Goal: Information Seeking & Learning: Learn about a topic

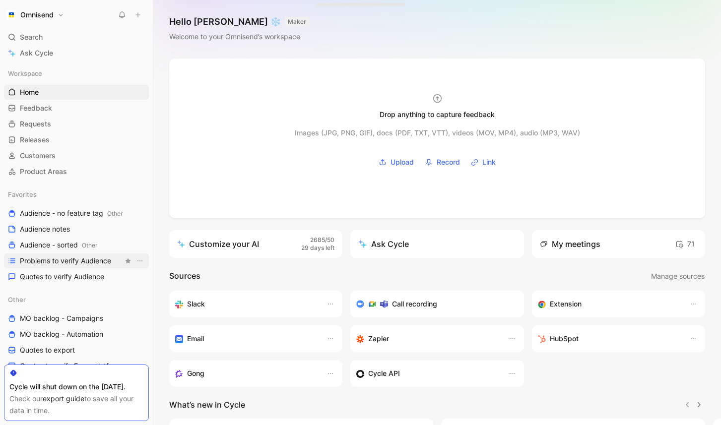
click at [79, 266] on span "Problems to verify Audience" at bounding box center [65, 261] width 91 height 10
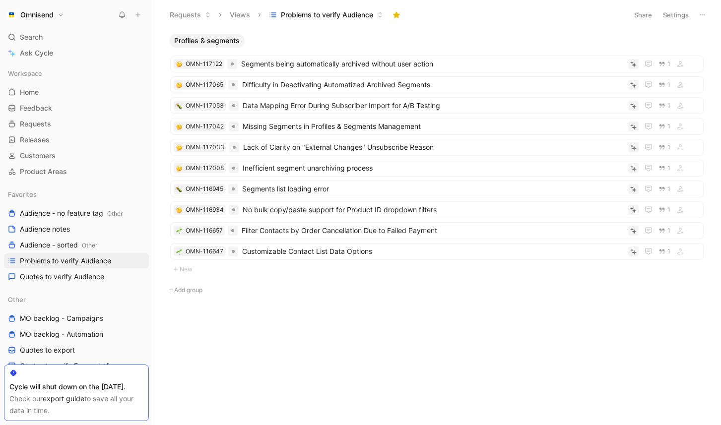
click at [363, 326] on div "Profiles & segments OMN-117122 Segments being automatically archived without us…" at bounding box center [436, 189] width 554 height 313
click at [373, 67] on span "Segments being automatically archived without user action" at bounding box center [432, 64] width 383 height 12
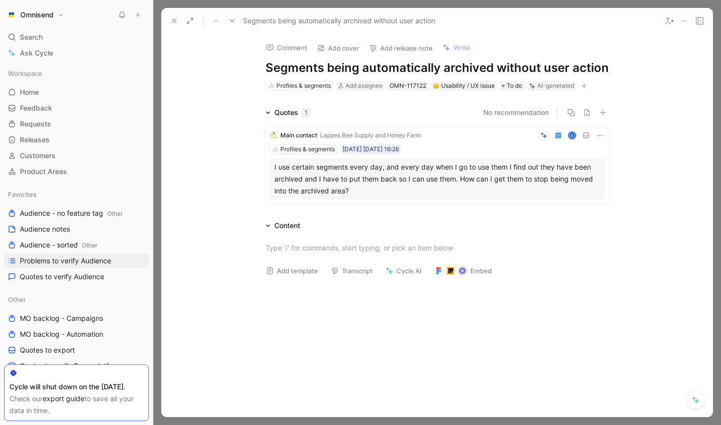
click at [501, 183] on div "I use certain segments every day, and every day when I go to use them I find ou…" at bounding box center [437, 179] width 326 height 36
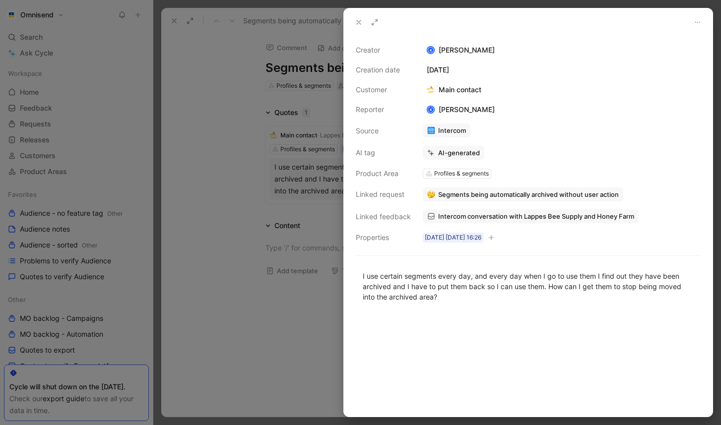
click at [513, 200] on button "Segments being automatically archived without user action" at bounding box center [523, 195] width 200 height 14
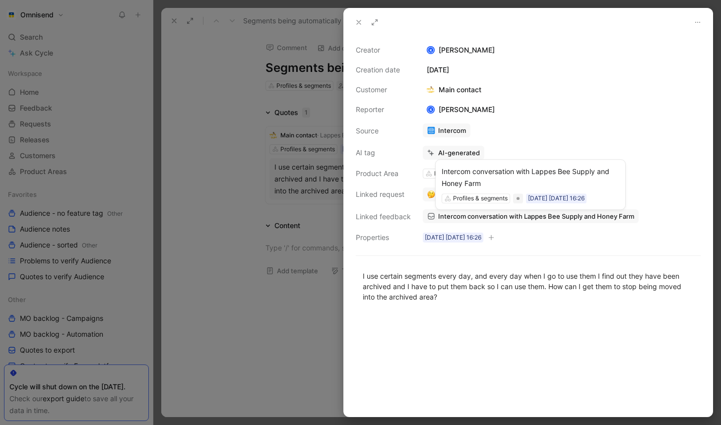
click at [521, 215] on span "Intercom conversation with Lappes Bee Supply and Honey Farm" at bounding box center [536, 216] width 196 height 9
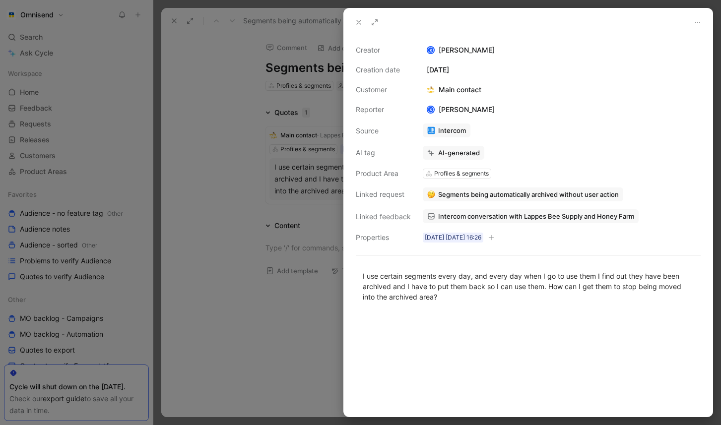
click at [286, 288] on div at bounding box center [360, 212] width 721 height 425
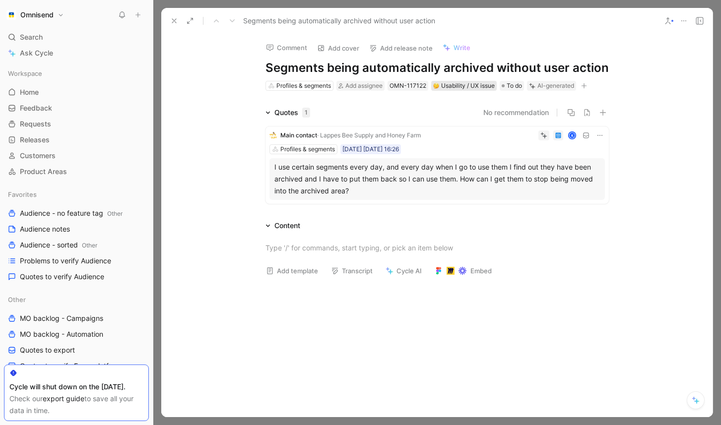
click at [454, 84] on div "Usability / UX issue" at bounding box center [464, 86] width 62 height 10
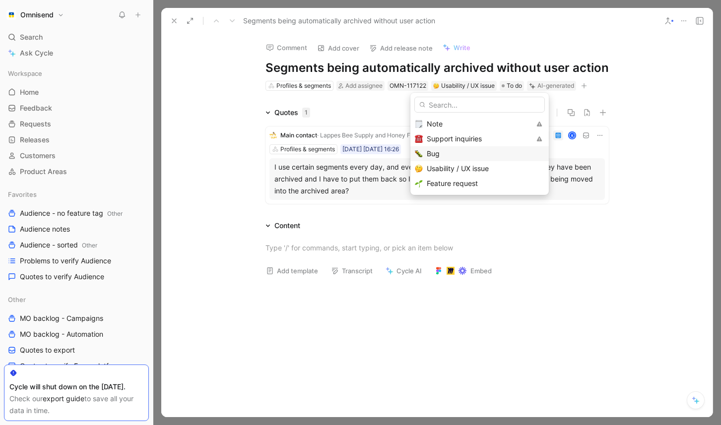
click at [448, 156] on div "Bug" at bounding box center [486, 154] width 118 height 12
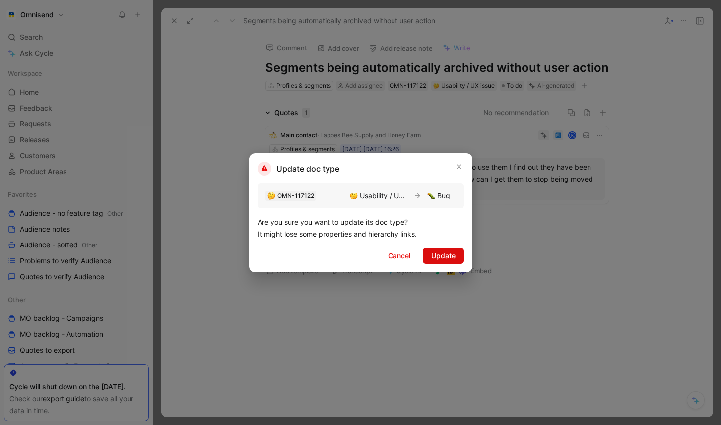
click at [441, 251] on span "Update" at bounding box center [443, 256] width 24 height 12
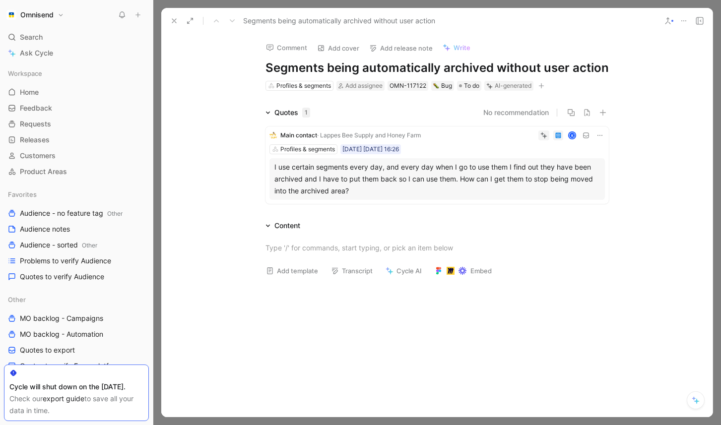
click at [611, 64] on div "Comment Add cover Add release note Write Segments being automatically archived …" at bounding box center [437, 63] width 381 height 58
drag, startPoint x: 607, startPoint y: 64, endPoint x: 328, endPoint y: 63, distance: 279.4
click at [328, 63] on h1 "Segments being automatically archived without user action" at bounding box center [437, 68] width 343 height 16
click at [506, 71] on h1 "Segments being automatically archived without user action" at bounding box center [437, 68] width 343 height 16
drag, startPoint x: 506, startPoint y: 71, endPoint x: 586, endPoint y: 74, distance: 80.0
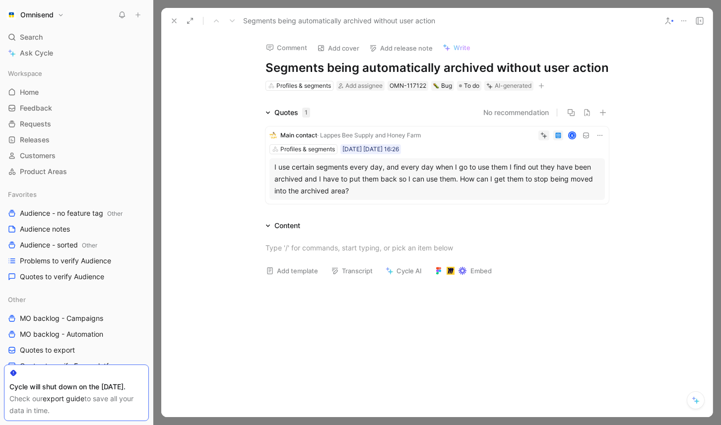
click at [586, 74] on h1 "Segments being automatically archived without user action" at bounding box center [437, 68] width 343 height 16
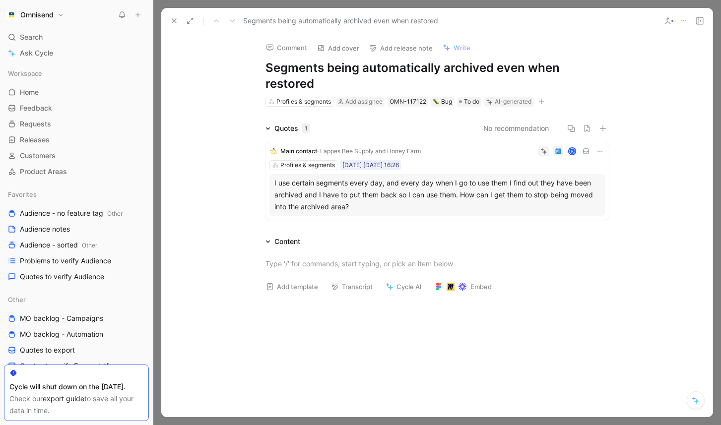
click at [580, 244] on div "Content" at bounding box center [437, 242] width 381 height 12
click at [468, 94] on div "Comment Add cover Add release note Write Segments being automatically archived …" at bounding box center [437, 71] width 381 height 74
click at [468, 103] on span "To do" at bounding box center [471, 102] width 15 height 10
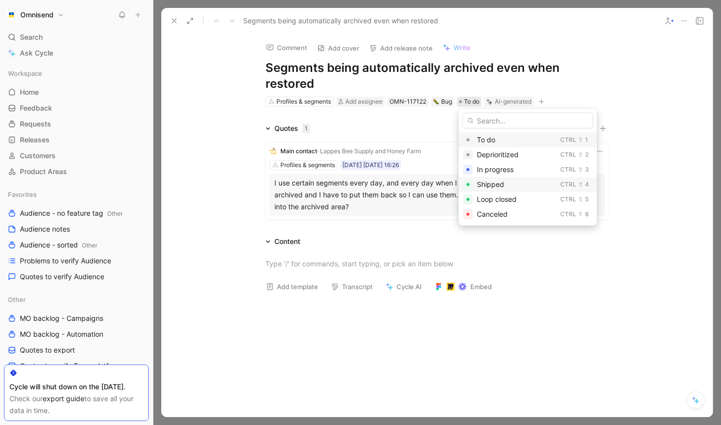
click at [495, 183] on span "Shipped" at bounding box center [490, 184] width 27 height 8
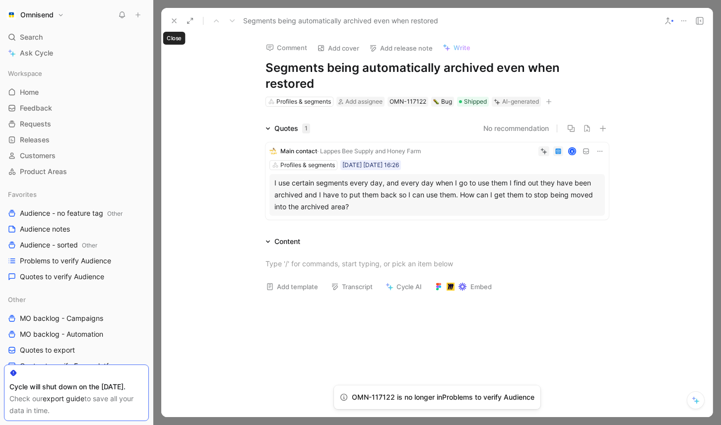
click at [176, 19] on use at bounding box center [174, 21] width 4 height 4
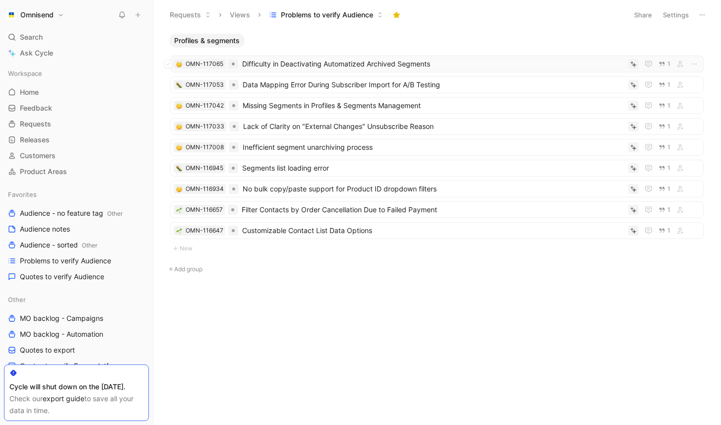
click at [345, 66] on span "Difficulty in Deactivating Automatized Archived Segments" at bounding box center [433, 64] width 382 height 12
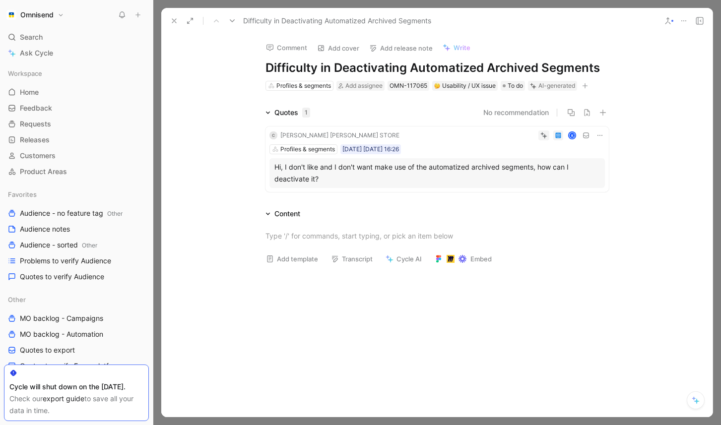
click at [494, 65] on h1 "Difficulty in Deactivating Automatized Archived Segments" at bounding box center [437, 68] width 343 height 16
click at [586, 67] on h1 "Difficulty in Deactivating Automatized Archived Segments" at bounding box center [437, 68] width 343 height 16
click at [675, 262] on div "Add template Transcript Cycle AI Embed" at bounding box center [436, 246] width 551 height 53
click at [367, 237] on div at bounding box center [437, 236] width 343 height 10
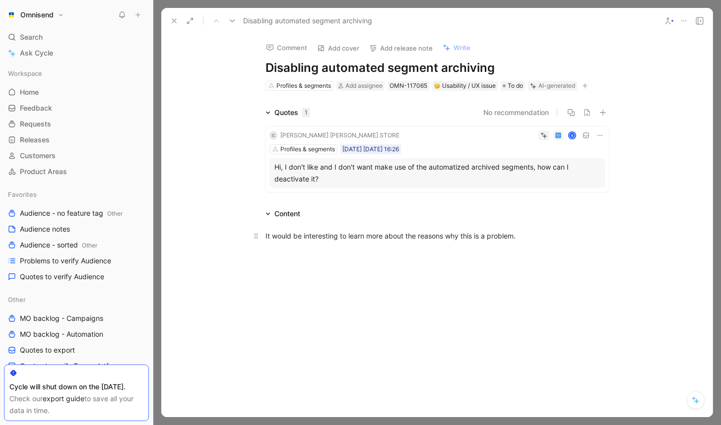
click at [521, 234] on div "It would be interesting to learn more about the reasons why this is a problem." at bounding box center [437, 236] width 343 height 10
click at [534, 125] on button "Verify" at bounding box center [525, 120] width 34 height 14
click at [172, 15] on button at bounding box center [174, 21] width 14 height 14
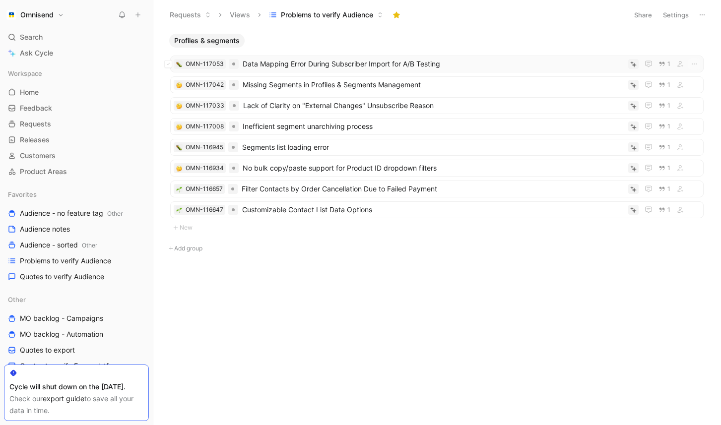
click at [305, 64] on span "Data Mapping Error During Subscriber Import for A/B Testing" at bounding box center [434, 64] width 382 height 12
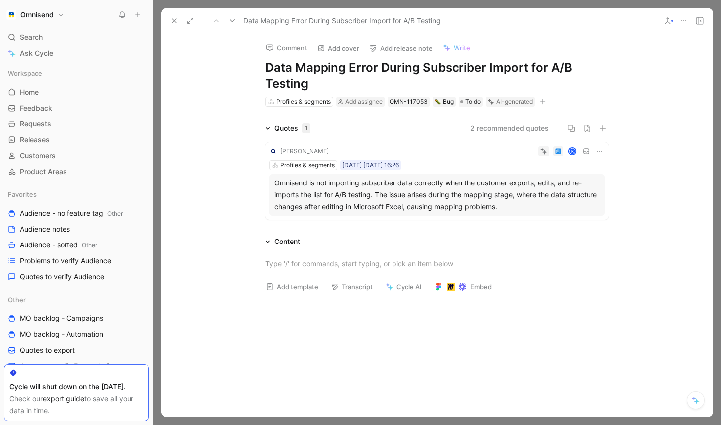
click at [462, 190] on div "Omnisend is not importing subscriber data correctly when the customer exports, …" at bounding box center [437, 195] width 326 height 36
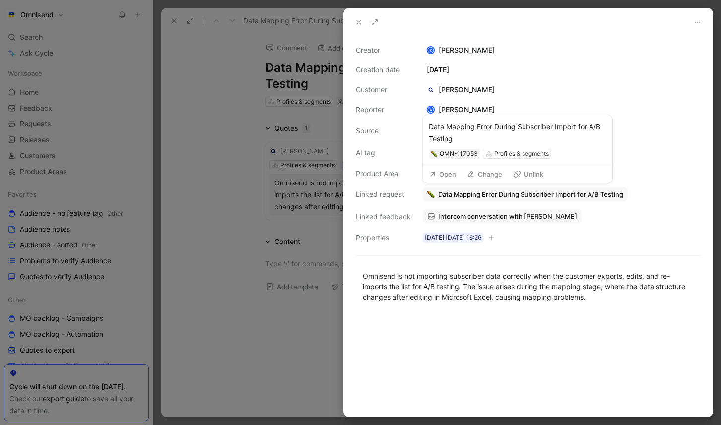
click at [512, 198] on span "Data Mapping Error During Subscriber Import for A/B Testing" at bounding box center [530, 194] width 185 height 9
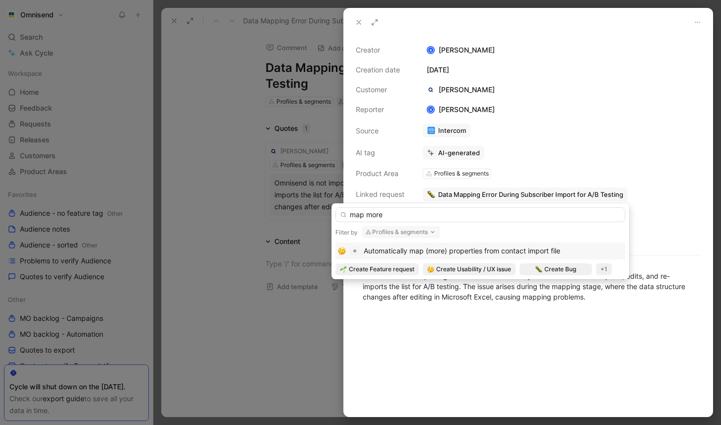
type input "map more"
click at [453, 253] on span "Automatically map (more) properties from contact import file" at bounding box center [462, 251] width 197 height 8
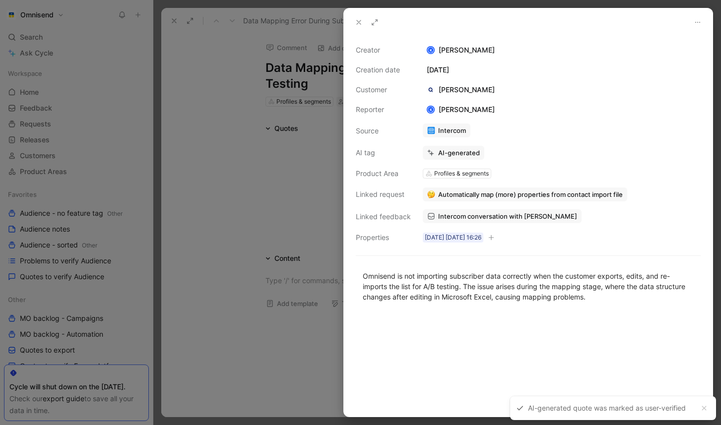
click at [281, 226] on div at bounding box center [360, 212] width 721 height 425
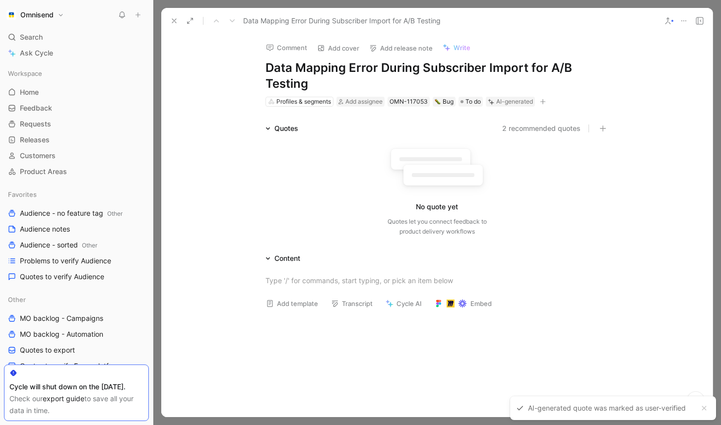
click at [684, 27] on button at bounding box center [684, 21] width 14 height 14
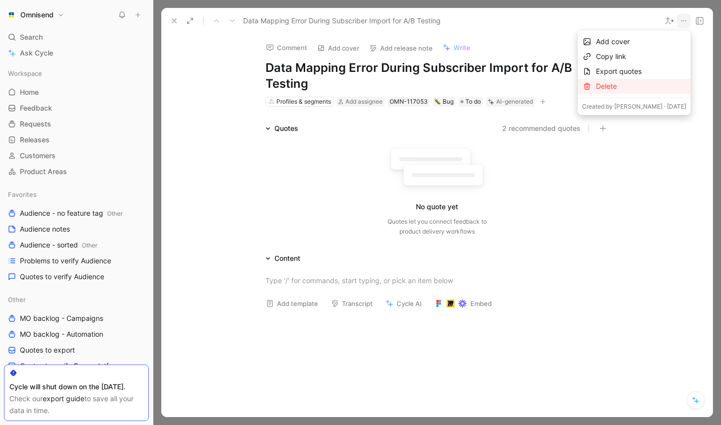
click at [629, 87] on div "Delete" at bounding box center [641, 86] width 90 height 12
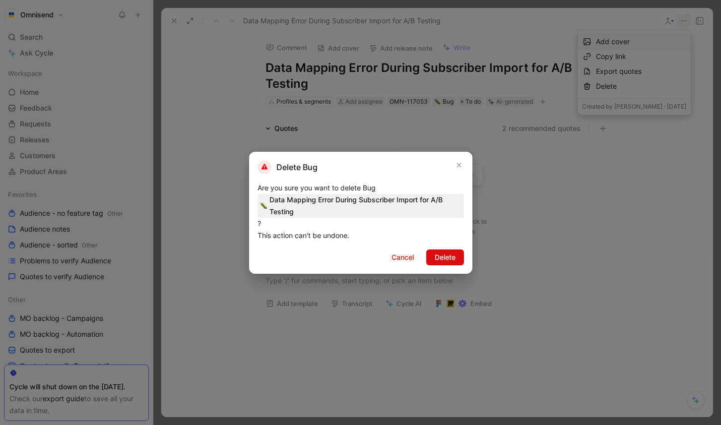
click at [458, 259] on button "Delete" at bounding box center [445, 258] width 38 height 16
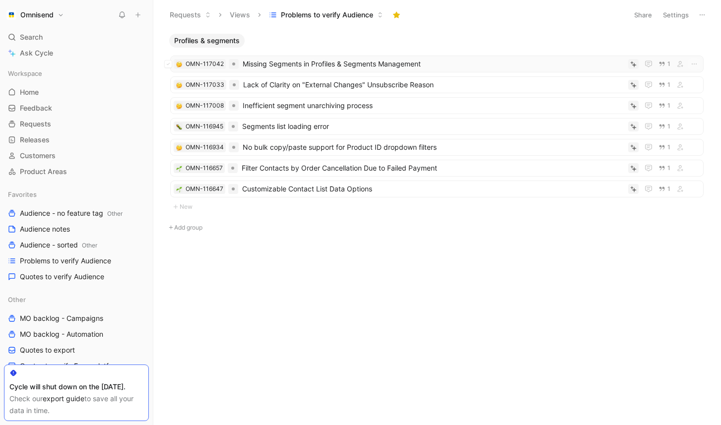
click at [303, 68] on span "Missing Segments in Profiles & Segments Management" at bounding box center [434, 64] width 382 height 12
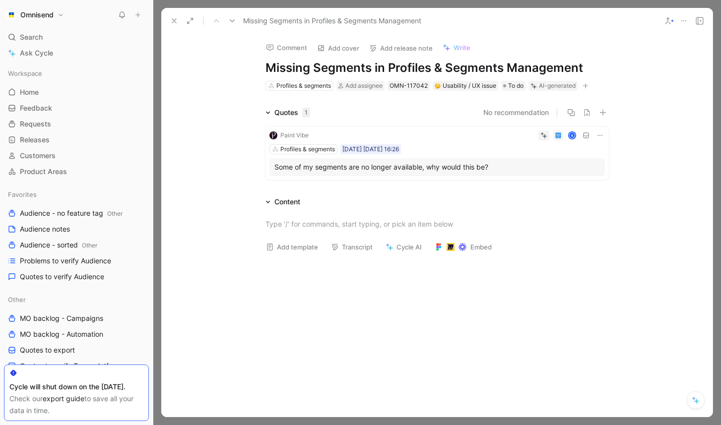
click at [570, 69] on h1 "Missing Segments in Profiles & Segments Management" at bounding box center [437, 68] width 343 height 16
drag, startPoint x: 585, startPoint y: 68, endPoint x: 209, endPoint y: 69, distance: 375.2
click at [209, 69] on div "Comment Add cover Add release note Write Missing Segments in Profiles & Segment…" at bounding box center [436, 226] width 551 height 384
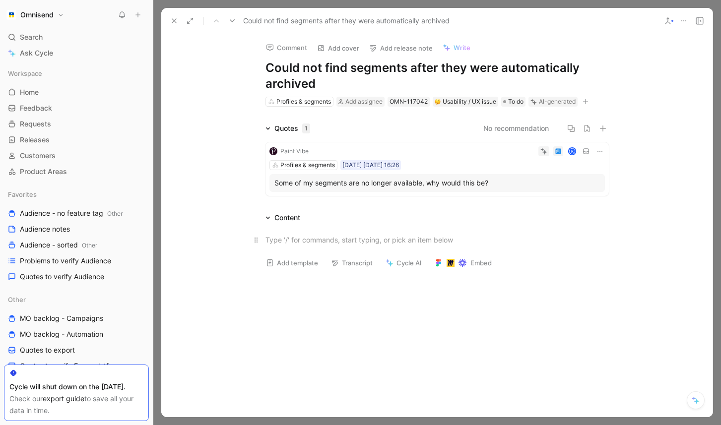
click at [567, 235] on div at bounding box center [437, 240] width 343 height 10
click at [535, 138] on button "Verify" at bounding box center [525, 136] width 34 height 14
click at [173, 22] on icon at bounding box center [174, 21] width 8 height 8
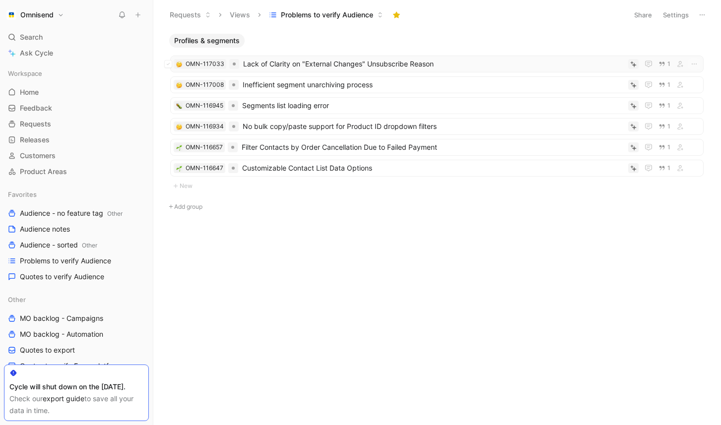
click at [356, 58] on span "Lack of Clarity on "External Changes" Unsubscribe Reason" at bounding box center [433, 64] width 381 height 12
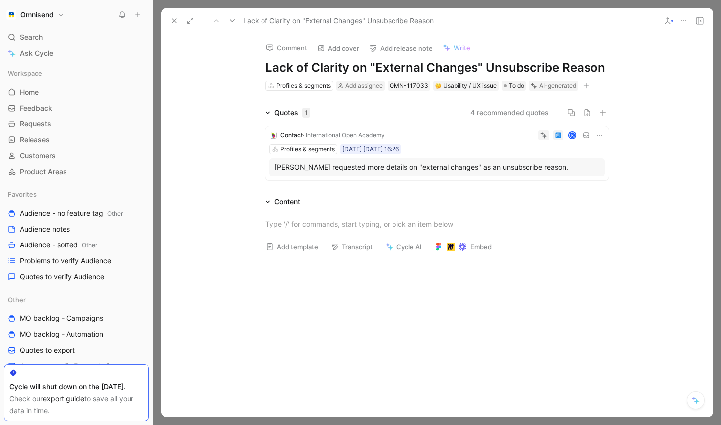
click at [551, 64] on h1 "Lack of Clarity on "External Changes" Unsubscribe Reason" at bounding box center [437, 68] width 343 height 16
click at [528, 115] on button "Verify" at bounding box center [525, 120] width 34 height 14
click at [172, 14] on button at bounding box center [174, 21] width 14 height 14
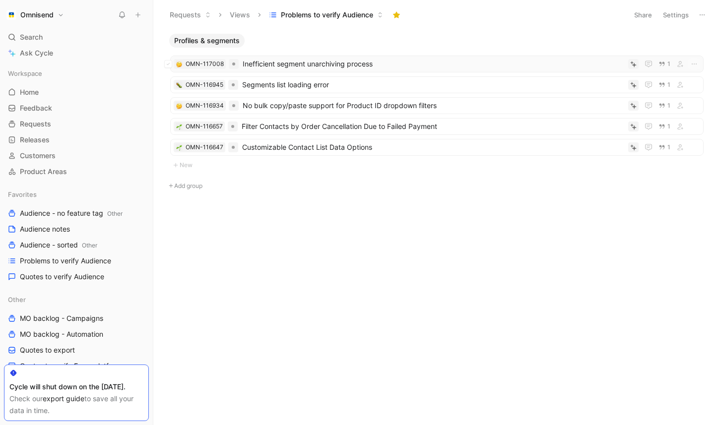
click at [310, 60] on span "Inefficient segment unarchiving process" at bounding box center [434, 64] width 382 height 12
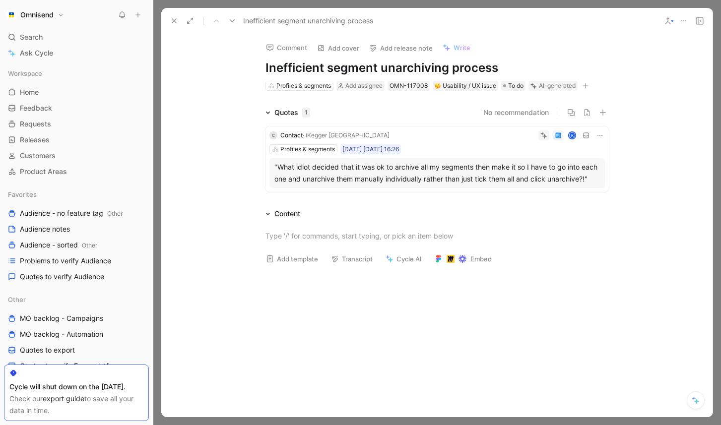
click at [434, 170] on div ""What idiot decided that it was ok to archive all my segments then make it so I…" at bounding box center [437, 173] width 326 height 24
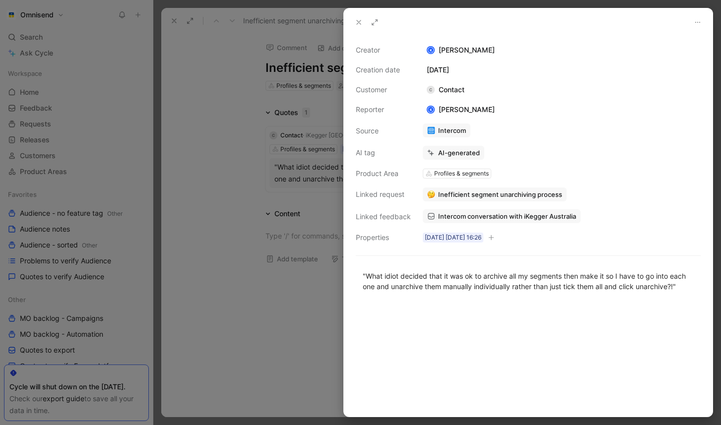
click at [531, 209] on div "Intercom conversation with iKegger Australia Intercom conversation with iKegger…" at bounding box center [562, 216] width 280 height 16
click at [513, 216] on span "Intercom conversation with iKegger Australia" at bounding box center [507, 216] width 138 height 9
click at [229, 180] on div at bounding box center [360, 212] width 721 height 425
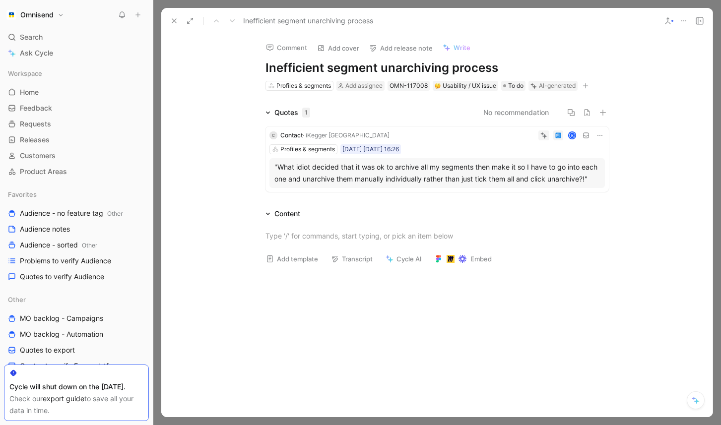
click at [345, 174] on div ""What idiot decided that it was ok to archive all my segments then make it so I…" at bounding box center [437, 173] width 326 height 24
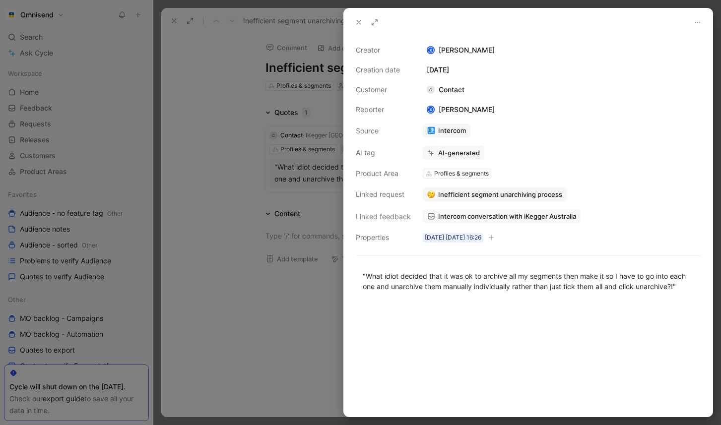
click at [243, 182] on div at bounding box center [360, 212] width 721 height 425
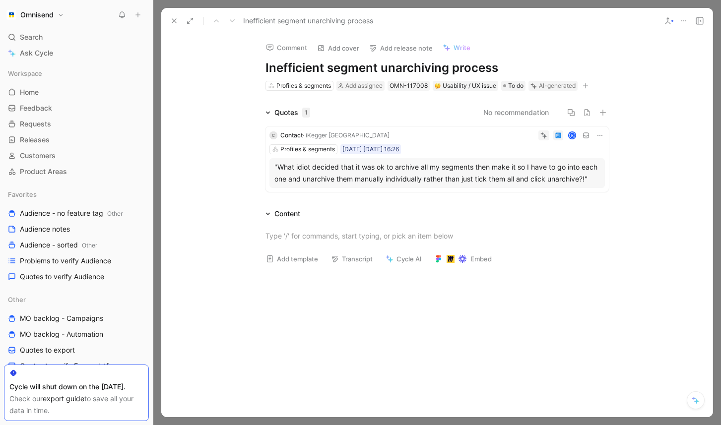
click at [424, 67] on h1 "Inefficient segment unarchiving process" at bounding box center [437, 68] width 343 height 16
click at [513, 158] on div ""What idiot decided that it was ok to archive all my segments then make it so I…" at bounding box center [436, 173] width 335 height 30
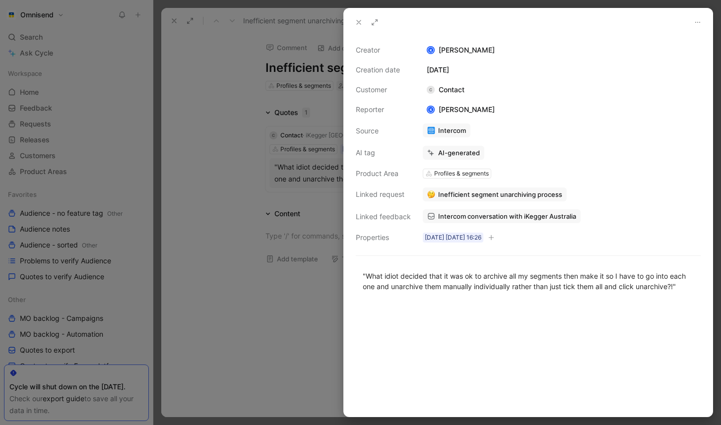
click at [539, 194] on span "Inefficient segment unarchiving process" at bounding box center [500, 194] width 124 height 9
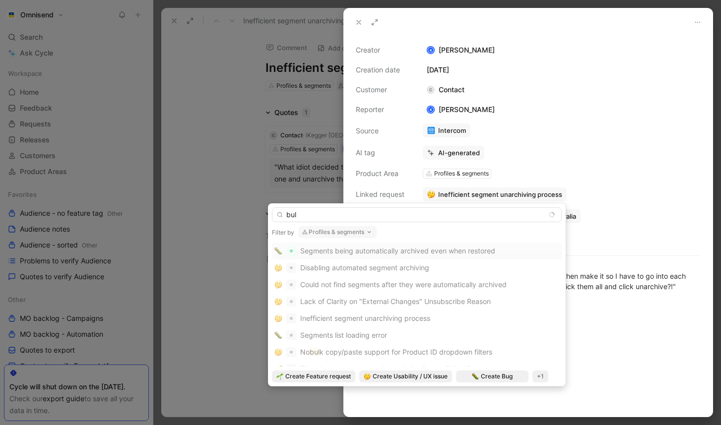
type input "bulk"
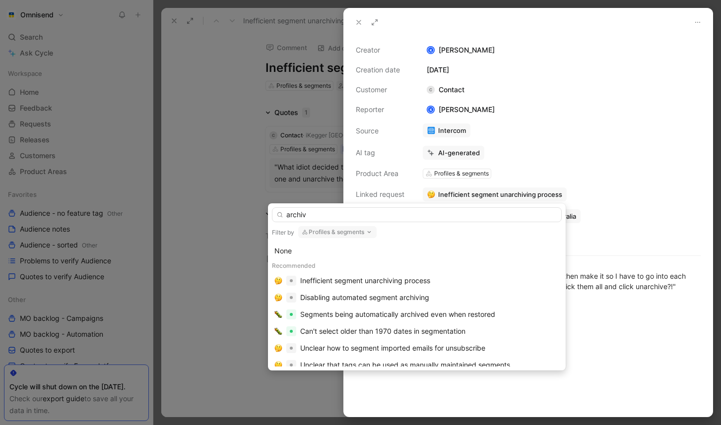
type input "archive"
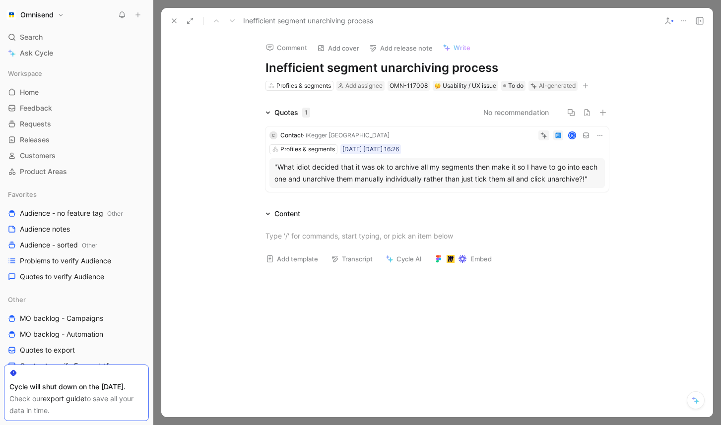
click at [479, 69] on h1 "Inefficient segment unarchiving process" at bounding box center [437, 68] width 343 height 16
click at [504, 66] on h1 "Inefficient segment unarchiving process" at bounding box center [437, 68] width 343 height 16
click at [598, 226] on div at bounding box center [436, 236] width 551 height 32
click at [532, 122] on button "Verify" at bounding box center [525, 120] width 34 height 14
click at [176, 24] on icon at bounding box center [174, 21] width 8 height 8
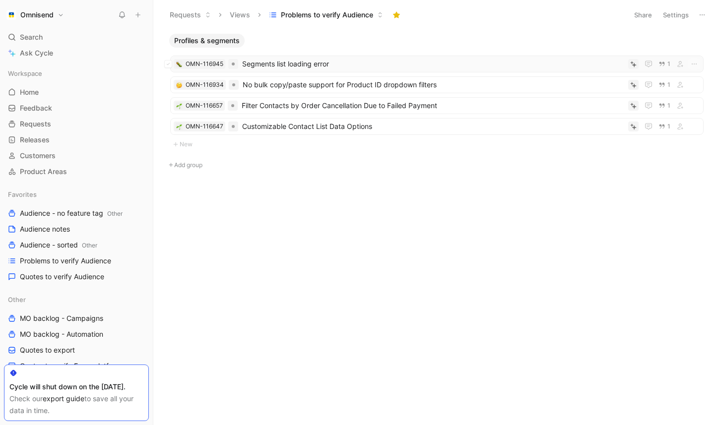
click at [307, 60] on span "Segments list loading error" at bounding box center [433, 64] width 382 height 12
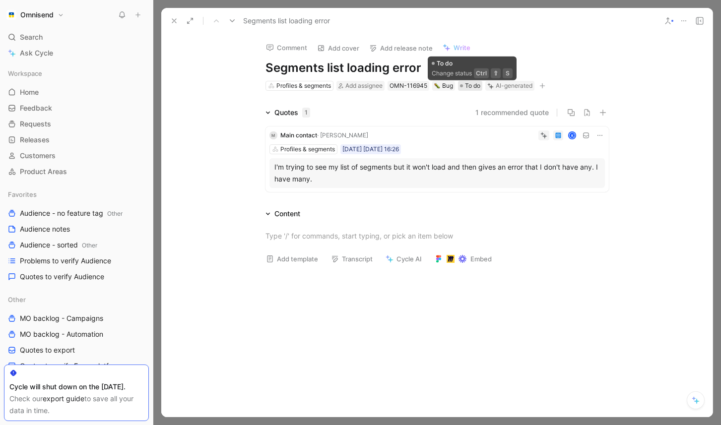
click at [472, 87] on span "To do" at bounding box center [472, 86] width 15 height 10
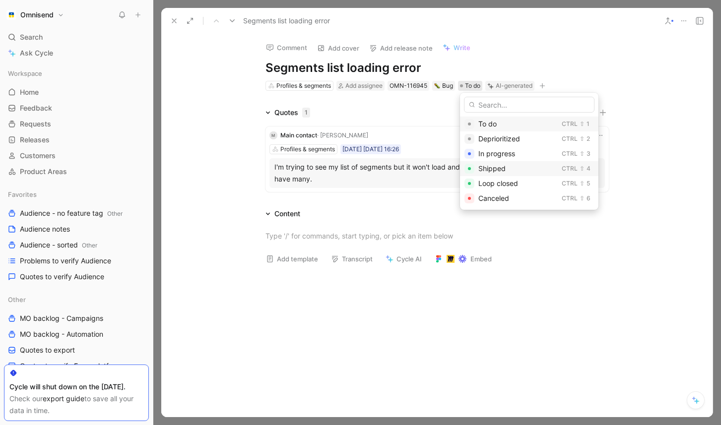
click at [500, 174] on div "Shipped" at bounding box center [517, 169] width 79 height 12
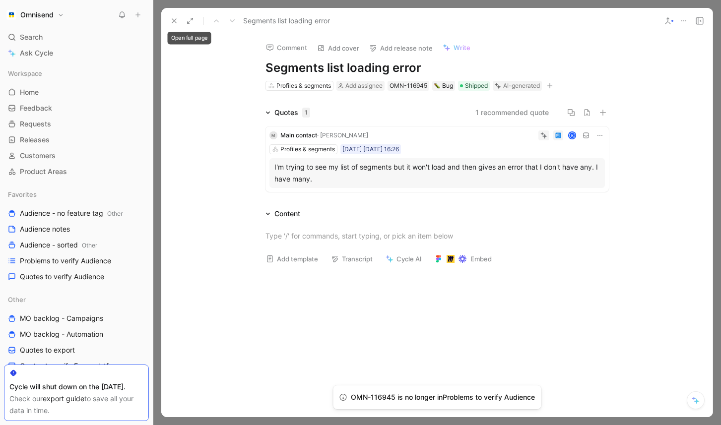
click at [172, 22] on use at bounding box center [174, 21] width 4 height 4
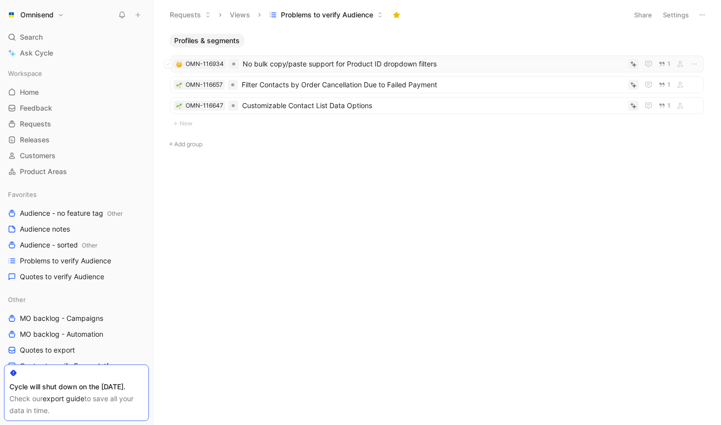
click at [341, 62] on span "No bulk copy/paste support for Product ID dropdown filters" at bounding box center [434, 64] width 382 height 12
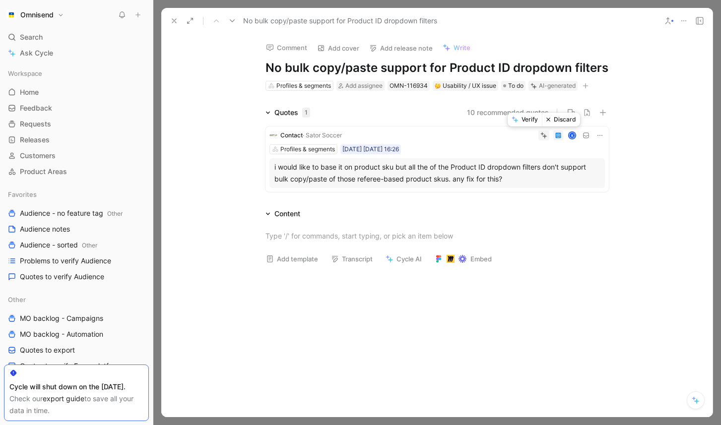
click at [531, 123] on button "Verify" at bounding box center [525, 120] width 34 height 14
click at [177, 21] on icon at bounding box center [174, 21] width 8 height 8
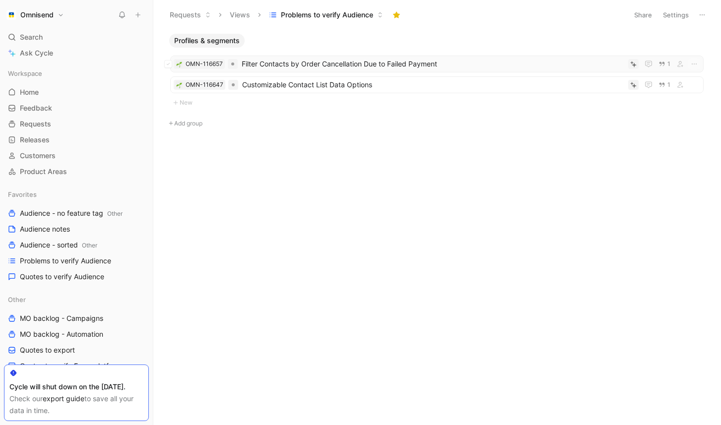
click at [373, 65] on span "Filter Contacts by Order Cancellation Due to Failed Payment" at bounding box center [433, 64] width 383 height 12
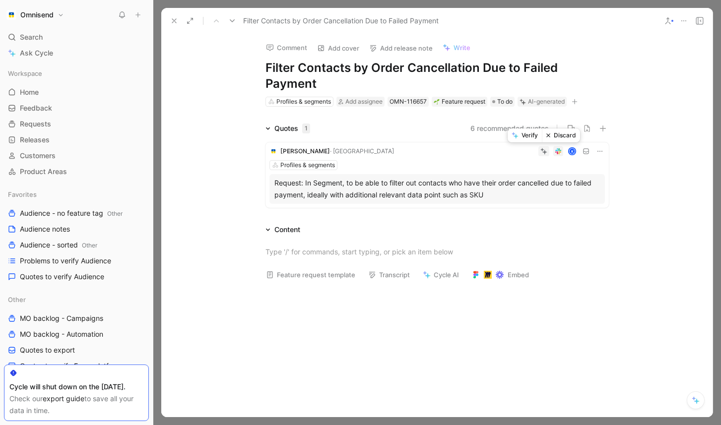
click at [534, 136] on button "Verify" at bounding box center [525, 136] width 34 height 14
click at [172, 20] on icon at bounding box center [174, 21] width 8 height 8
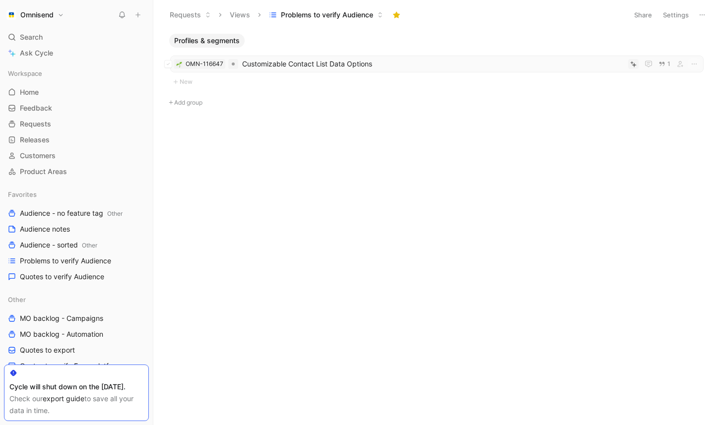
click at [311, 71] on div "OMN-116647 Customizable Contact List Data Options 1" at bounding box center [436, 64] width 533 height 17
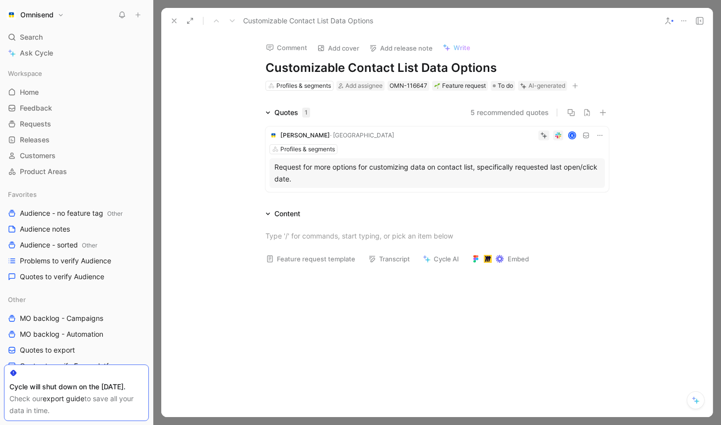
click at [499, 158] on div "Request for more options for customizing data on contact list, specifically req…" at bounding box center [436, 173] width 335 height 30
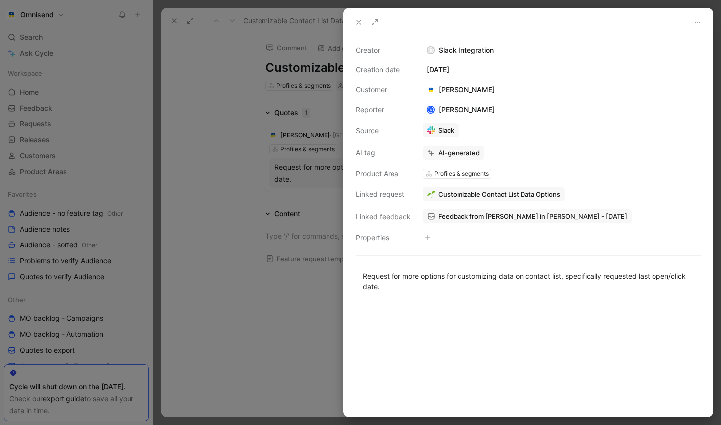
click at [509, 200] on button "Customizable Contact List Data Options" at bounding box center [494, 195] width 142 height 14
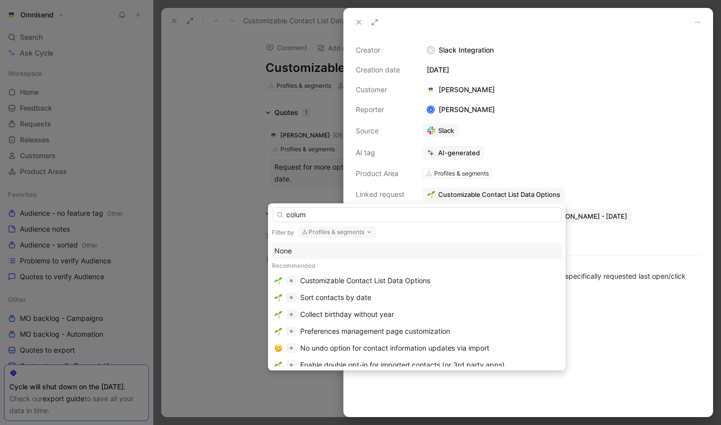
type input "column"
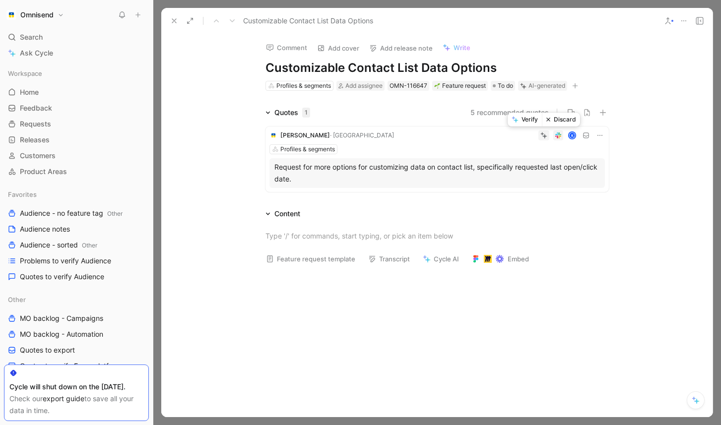
click at [532, 124] on button "Verify" at bounding box center [525, 120] width 34 height 14
click at [176, 19] on icon at bounding box center [174, 21] width 8 height 8
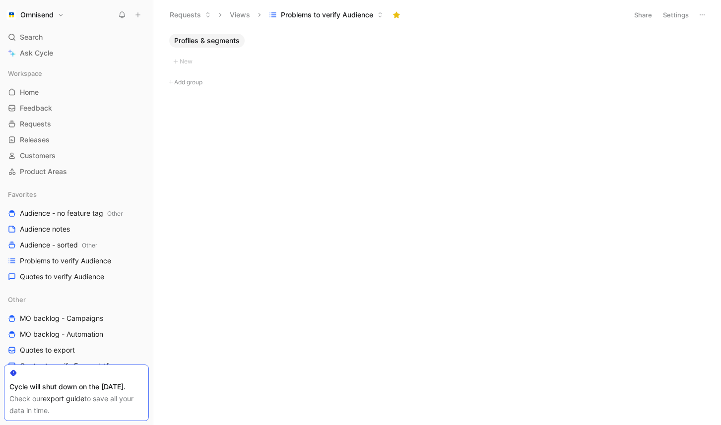
click at [239, 85] on button "Add group" at bounding box center [436, 82] width 543 height 12
click at [250, 163] on div "Profiles & segments New" at bounding box center [436, 230] width 553 height 392
click at [94, 264] on span "Problems to verify Audience" at bounding box center [65, 261] width 91 height 10
click at [65, 277] on span "Quotes to verify Audience" at bounding box center [62, 277] width 84 height 10
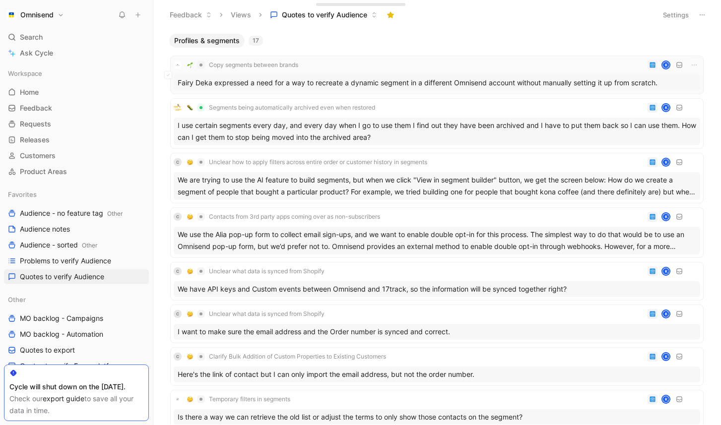
click at [471, 79] on div "Fairy Deka expressed a need for a way to recreate a dynamic segment in a differ…" at bounding box center [437, 83] width 527 height 16
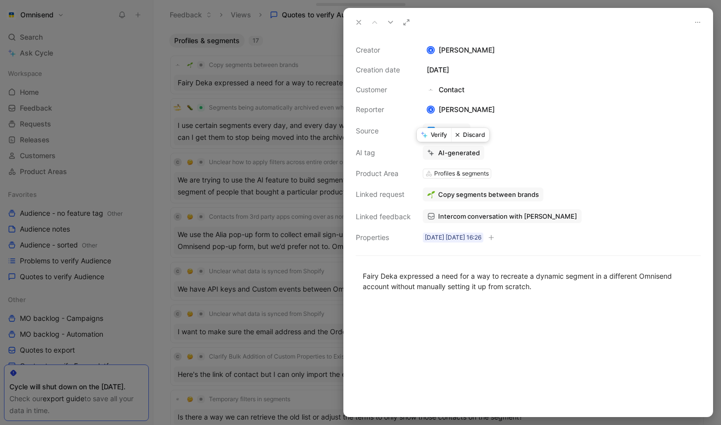
click at [434, 135] on button "Verify" at bounding box center [434, 135] width 34 height 14
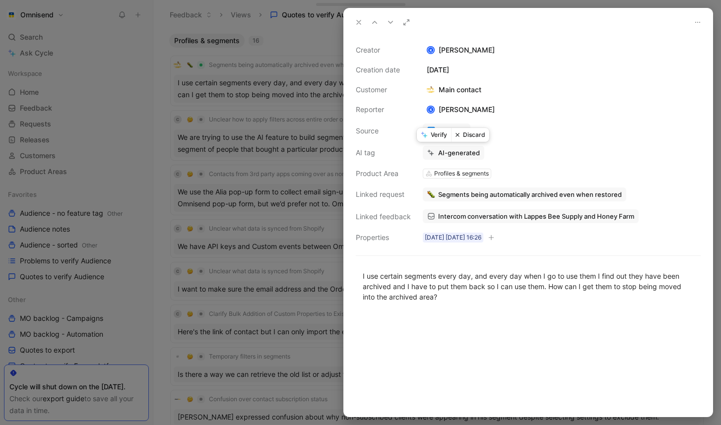
click at [440, 135] on button "Verify" at bounding box center [434, 135] width 34 height 14
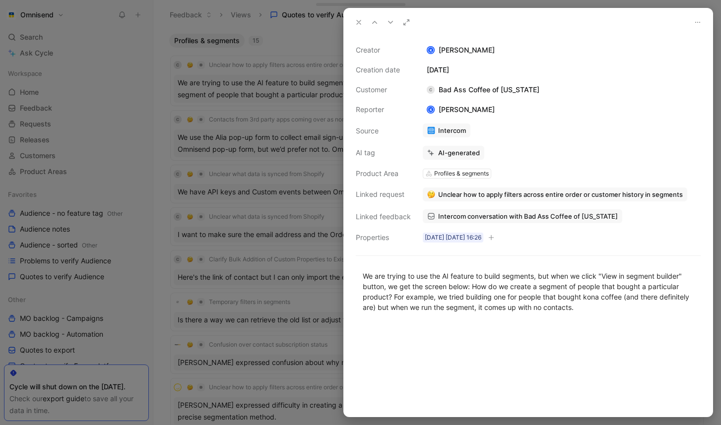
click at [595, 196] on span "Unclear how to apply filters across entire order or customer history in segments" at bounding box center [560, 194] width 245 height 9
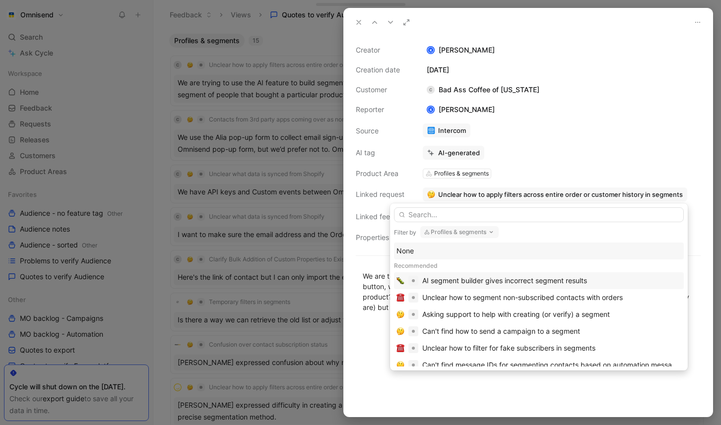
click at [556, 275] on div "AI segment builder gives incorrect segment results" at bounding box center [504, 281] width 165 height 12
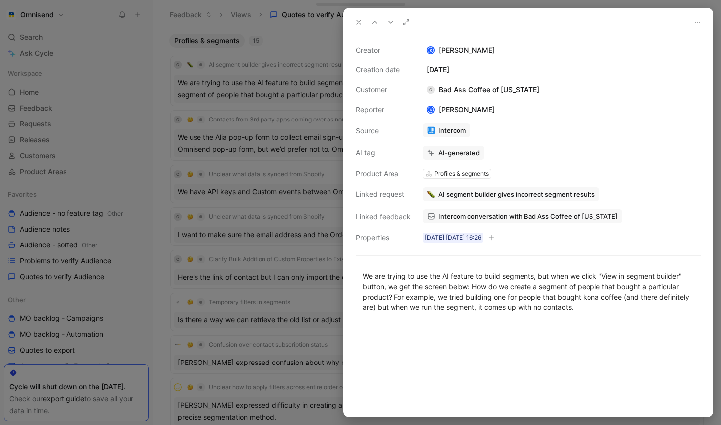
click at [352, 22] on button at bounding box center [359, 22] width 14 height 14
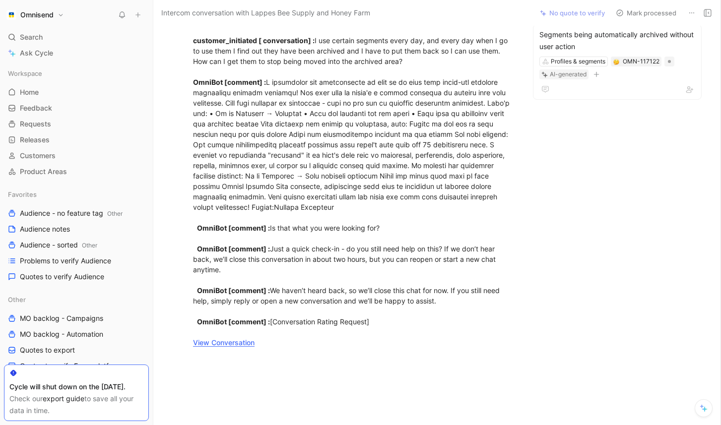
scroll to position [87, 0]
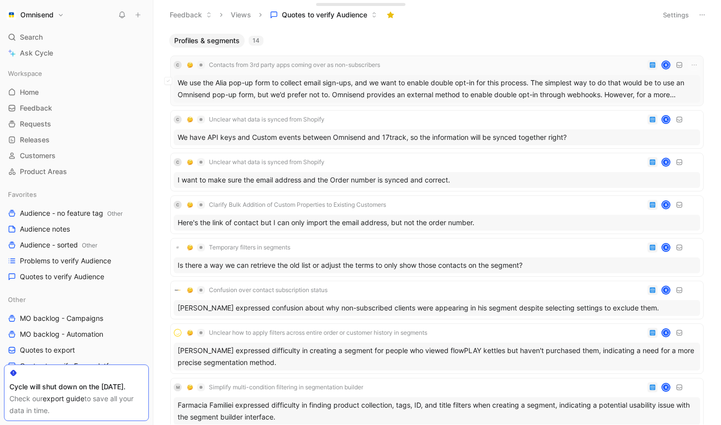
click at [389, 86] on div "We use the Alia pop-up form to collect email sign-ups, and we want to enable do…" at bounding box center [437, 89] width 527 height 28
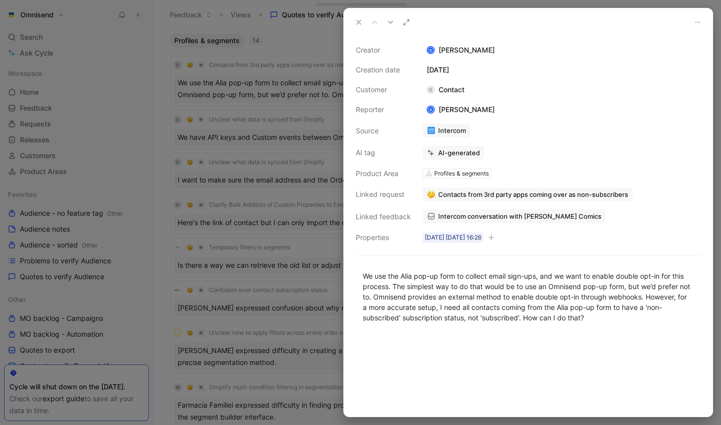
click at [513, 198] on span "Contacts from 3rd party apps coming over as non-subscribers" at bounding box center [533, 194] width 190 height 9
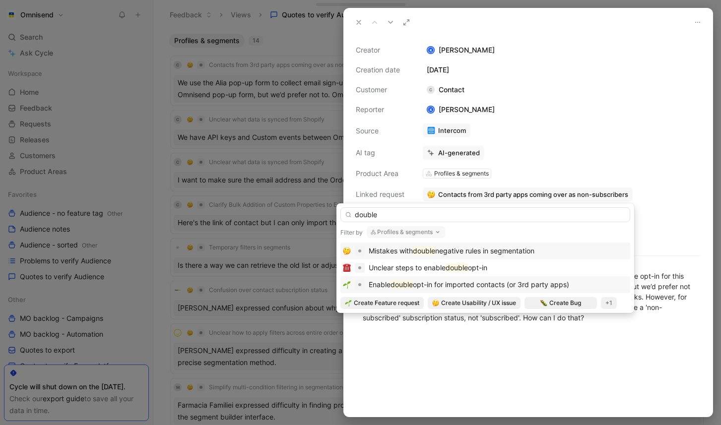
type input "double"
click at [437, 284] on span "opt-in for imported contacts (or 3rd party apps)" at bounding box center [491, 284] width 156 height 8
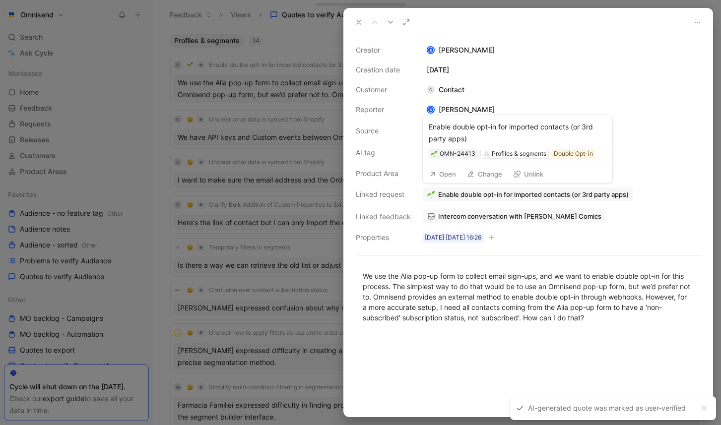
click at [446, 175] on button "Open" at bounding box center [443, 174] width 36 height 14
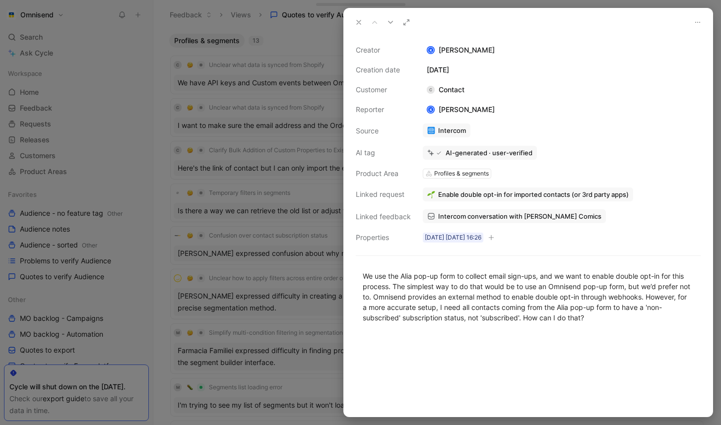
click at [356, 23] on icon at bounding box center [359, 22] width 8 height 8
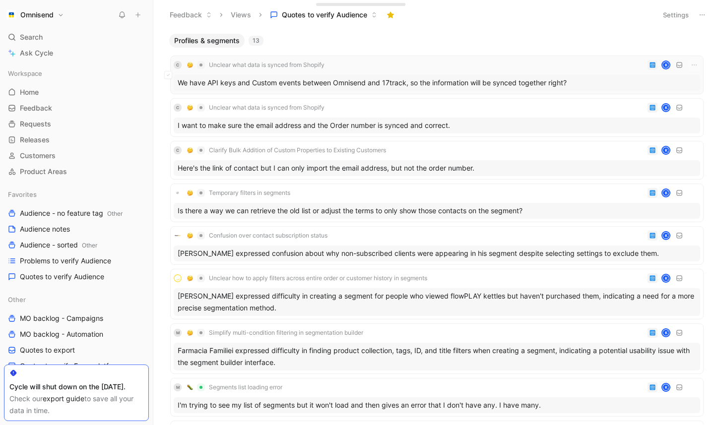
click at [393, 70] on div "C Unclear what data is synced from Shopify K" at bounding box center [437, 65] width 527 height 12
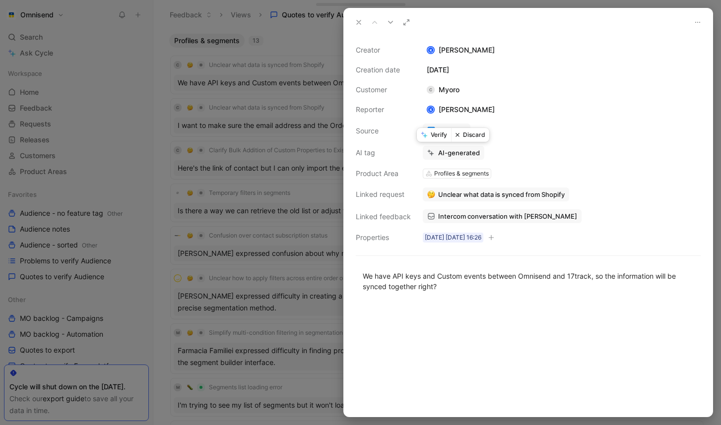
click at [471, 136] on button "Discard" at bounding box center [470, 135] width 38 height 14
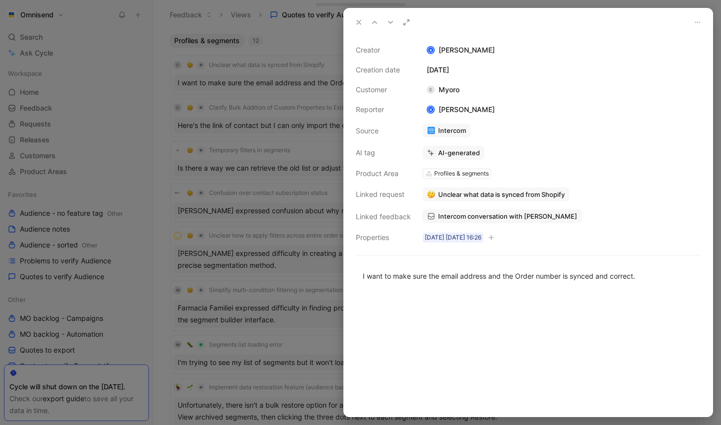
click at [271, 80] on div at bounding box center [360, 212] width 721 height 425
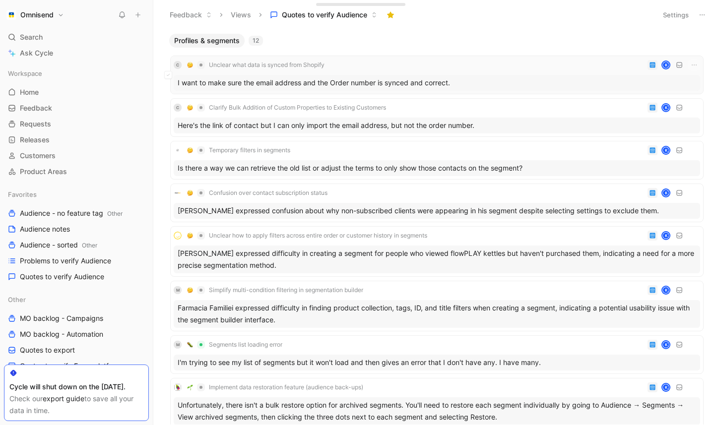
click at [318, 80] on div "I want to make sure the email address and the Order number is synced and correc…" at bounding box center [437, 83] width 527 height 16
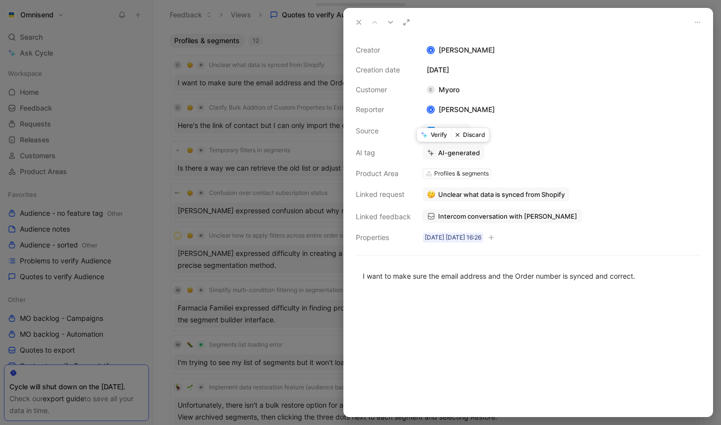
click at [467, 135] on button "Discard" at bounding box center [470, 135] width 38 height 14
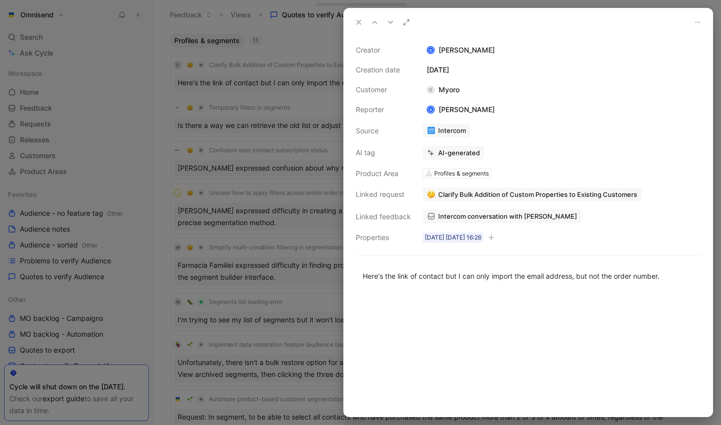
click at [257, 64] on div at bounding box center [360, 212] width 721 height 425
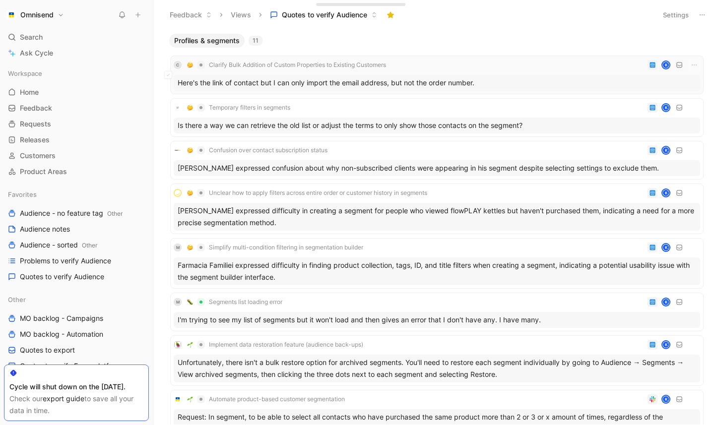
click at [325, 85] on div "Here's the link of contact but I can only import the email address, but not the…" at bounding box center [437, 83] width 527 height 16
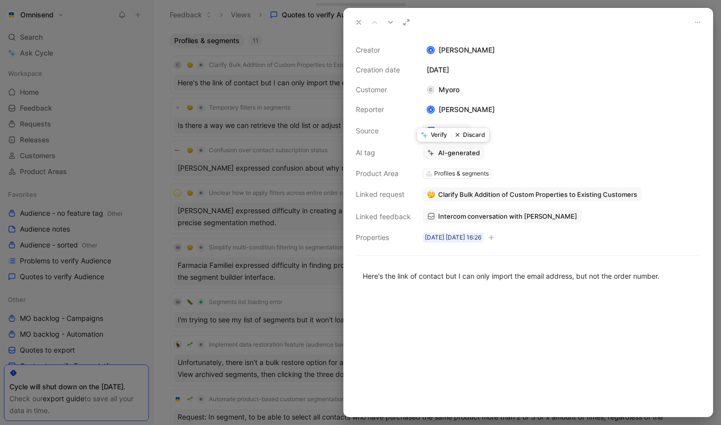
click at [475, 134] on button "Discard" at bounding box center [470, 135] width 38 height 14
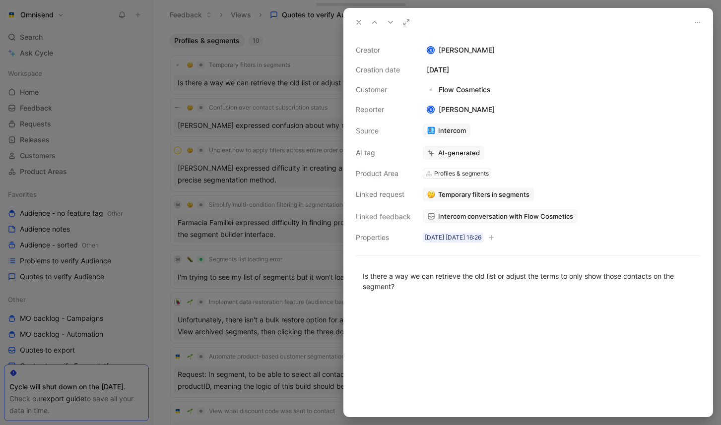
click at [275, 88] on div at bounding box center [360, 212] width 721 height 425
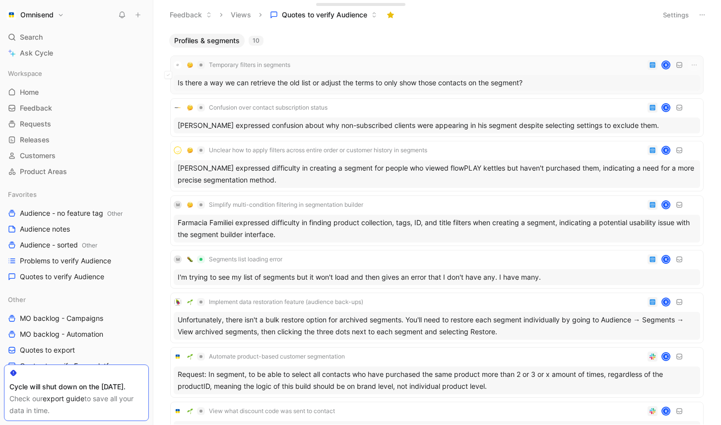
click at [314, 81] on div "Is there a way we can retrieve the old list or adjust the terms to only show th…" at bounding box center [437, 83] width 527 height 16
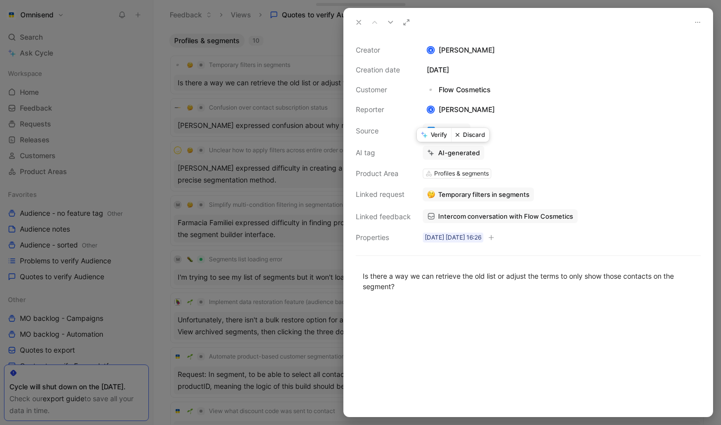
click at [468, 134] on button "Discard" at bounding box center [470, 135] width 38 height 14
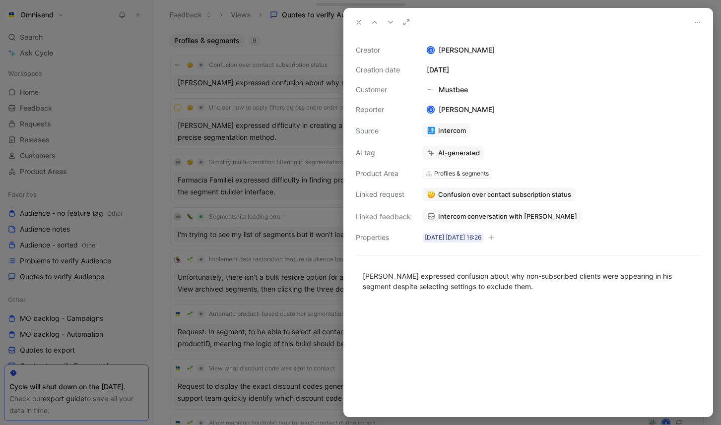
click at [292, 78] on div at bounding box center [360, 212] width 721 height 425
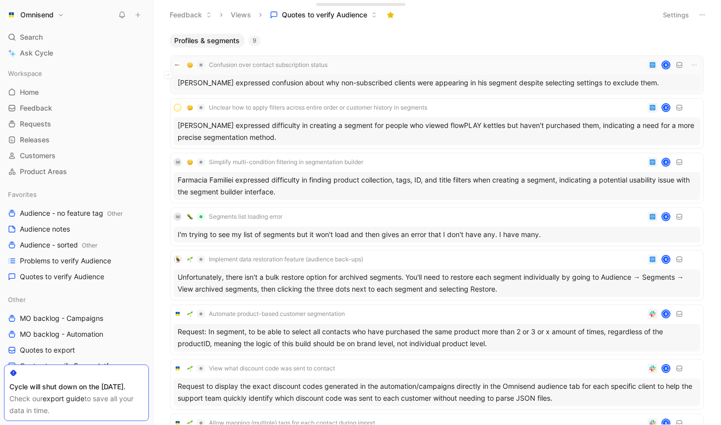
click at [299, 81] on div "[PERSON_NAME] expressed confusion about why non-subscribed clients were appeari…" at bounding box center [437, 83] width 527 height 16
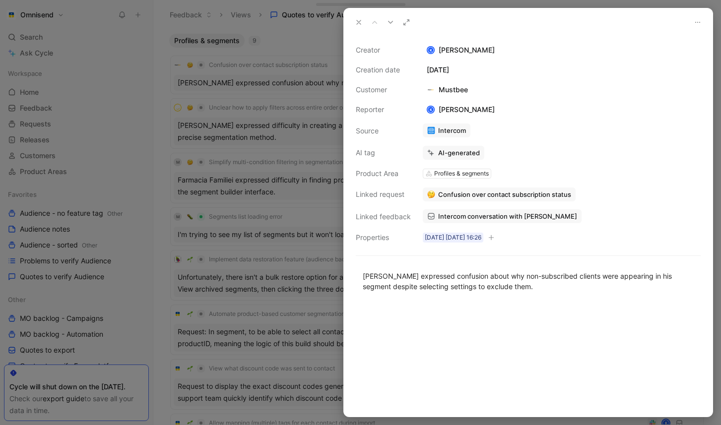
click at [223, 54] on div at bounding box center [360, 212] width 721 height 425
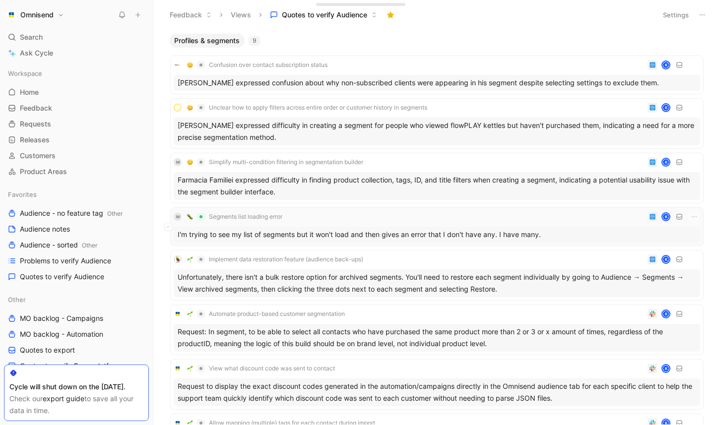
click at [506, 236] on div "I'm trying to see my list of segments but it won't load and then gives an error…" at bounding box center [437, 235] width 527 height 16
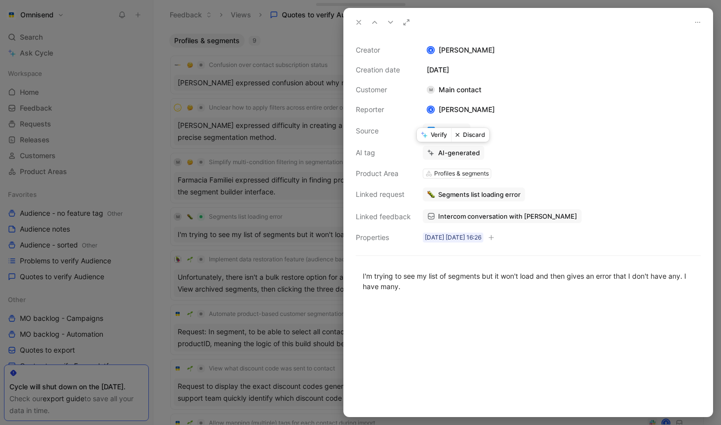
click at [434, 138] on button "Verify" at bounding box center [434, 135] width 34 height 14
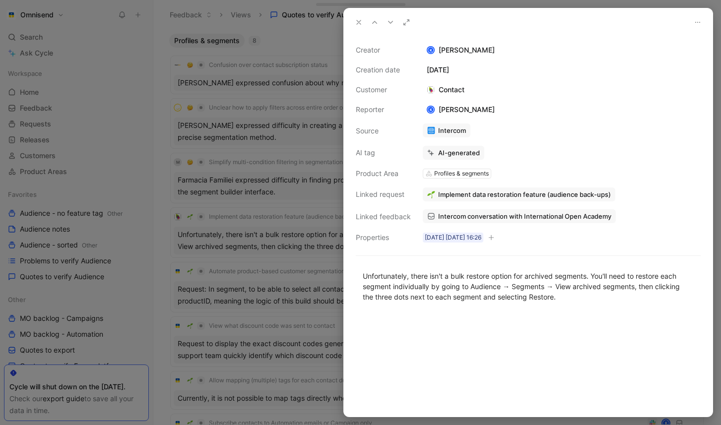
click at [361, 22] on icon at bounding box center [359, 22] width 8 height 8
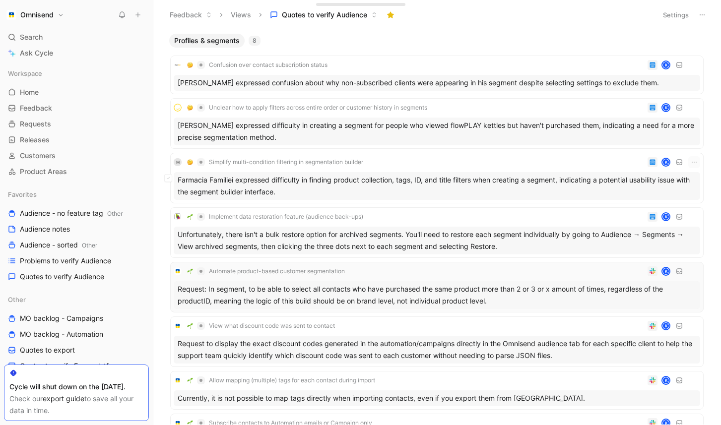
scroll to position [101, 0]
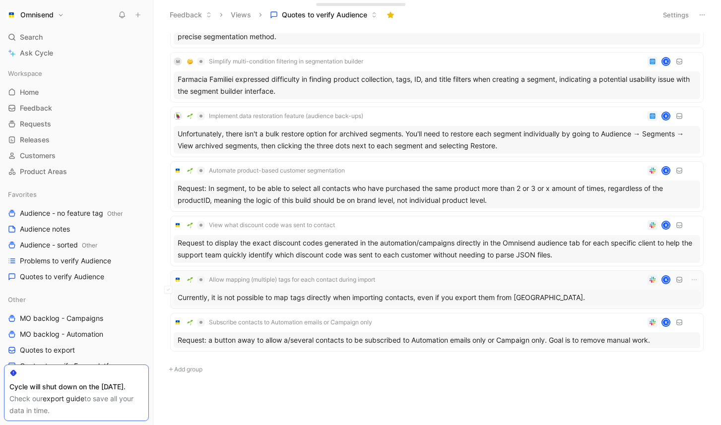
click at [354, 297] on div "Currently, it is not possible to map tags directly when importing contacts, eve…" at bounding box center [437, 298] width 527 height 16
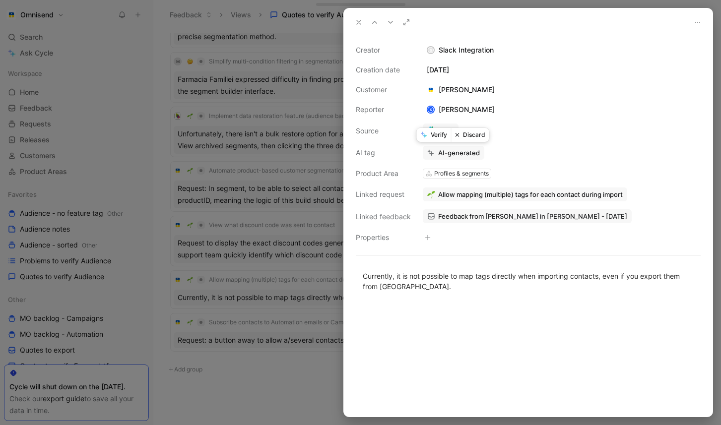
click at [441, 134] on button "Verify" at bounding box center [434, 135] width 34 height 14
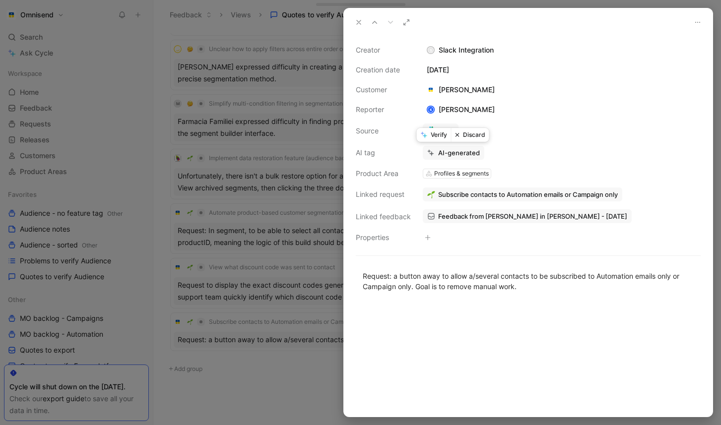
scroll to position [58, 0]
click at [247, 399] on div at bounding box center [360, 212] width 721 height 425
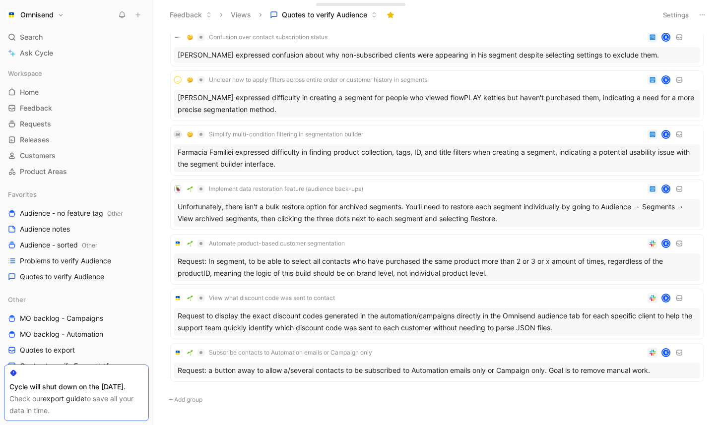
scroll to position [19, 0]
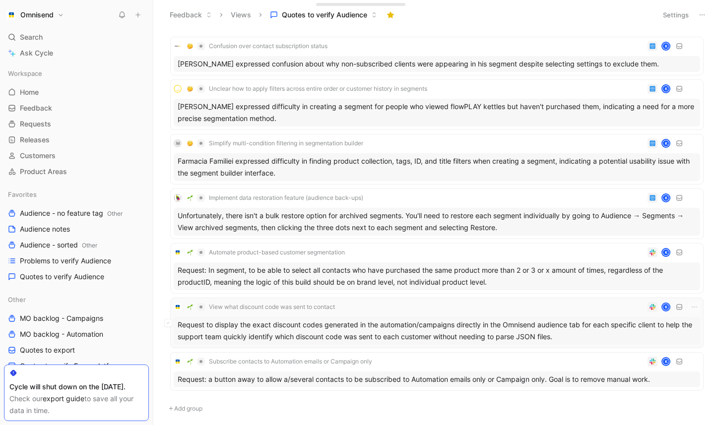
click at [314, 337] on div "Request to display the exact discount codes generated in the automation/campaig…" at bounding box center [437, 331] width 527 height 28
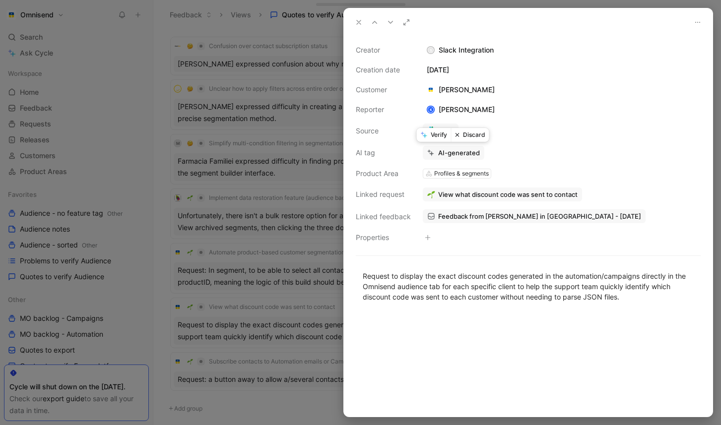
click at [440, 135] on button "Verify" at bounding box center [434, 135] width 34 height 14
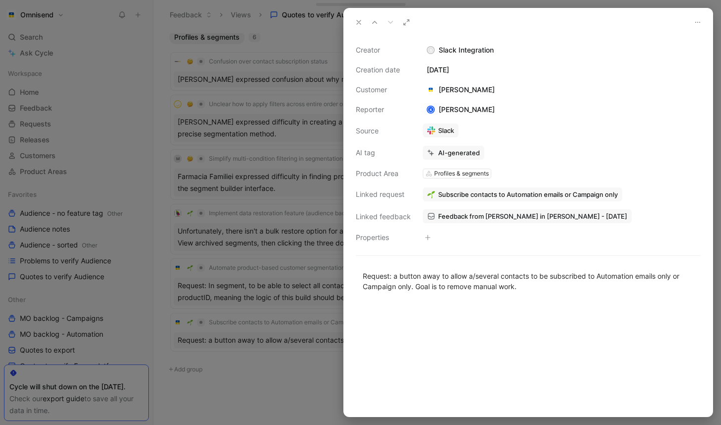
click at [362, 22] on icon at bounding box center [359, 22] width 8 height 8
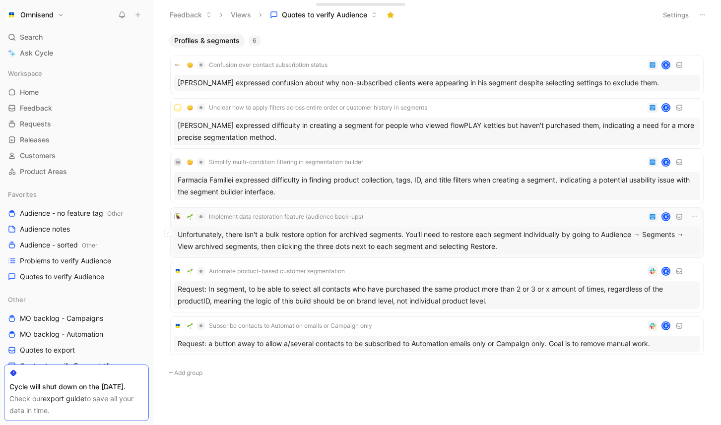
click at [392, 246] on div "Unfortunately, there isn't a bulk restore option for archived segments. You'll …" at bounding box center [437, 241] width 527 height 28
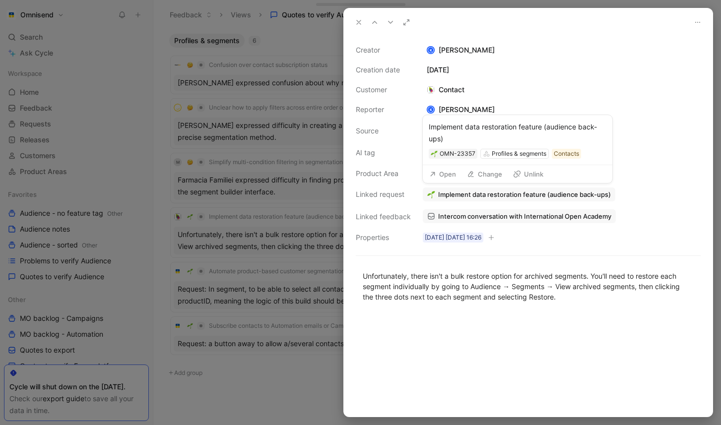
click at [506, 201] on button "Implement data restoration feature (audience back-ups)" at bounding box center [519, 195] width 193 height 14
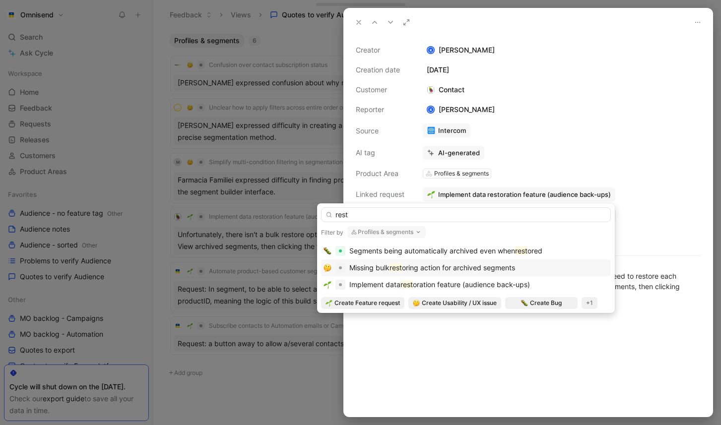
type input "rest"
click at [431, 271] on span "oring action for archived segments" at bounding box center [458, 268] width 113 height 8
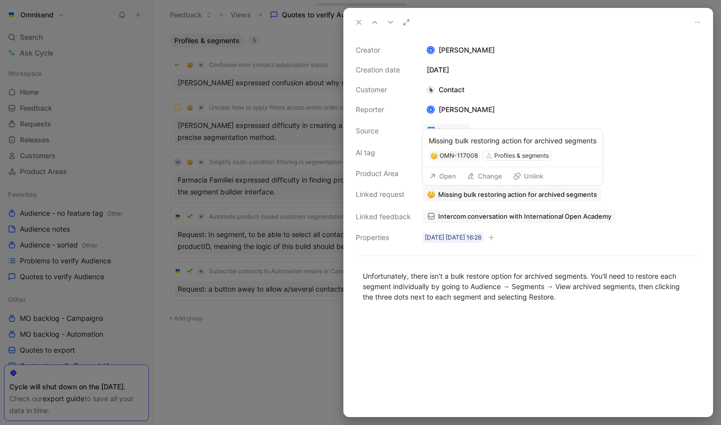
click at [525, 194] on span "Missing bulk restoring action for archived segments" at bounding box center [517, 194] width 159 height 9
click at [444, 170] on button "Open" at bounding box center [443, 174] width 36 height 14
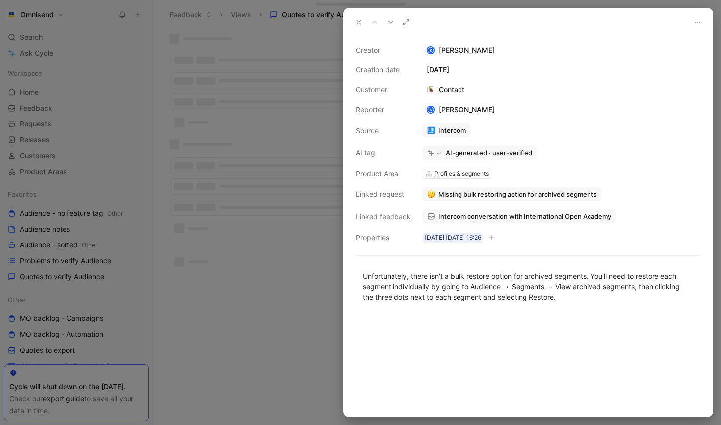
click at [267, 354] on div at bounding box center [360, 212] width 721 height 425
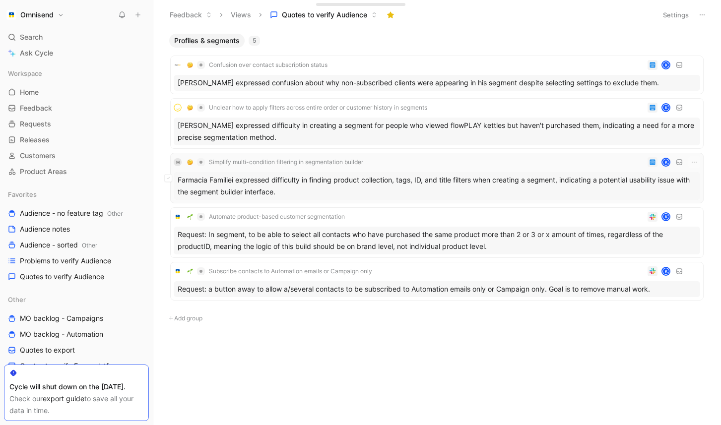
click at [605, 181] on div "Farmacia Familiei expressed difficulty in finding product collection, tags, ID,…" at bounding box center [437, 186] width 527 height 28
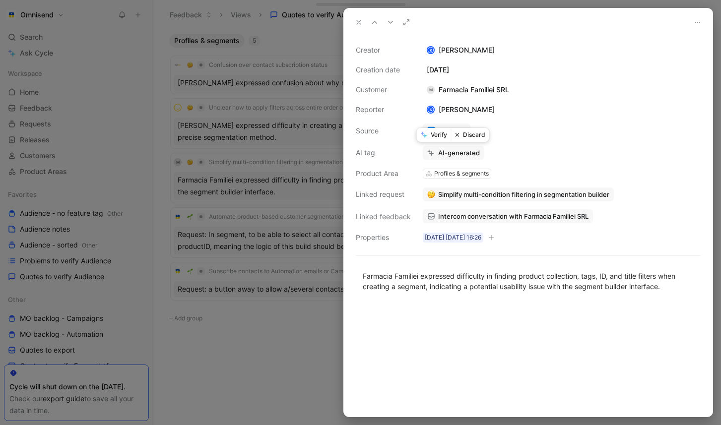
click at [440, 136] on button "Verify" at bounding box center [434, 135] width 34 height 14
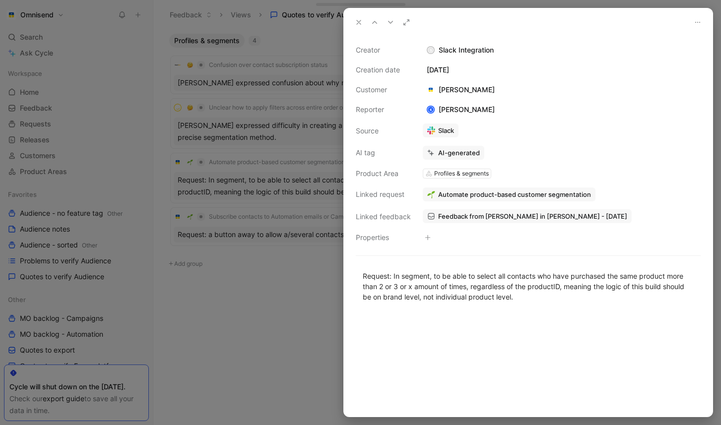
click at [354, 21] on button at bounding box center [359, 22] width 14 height 14
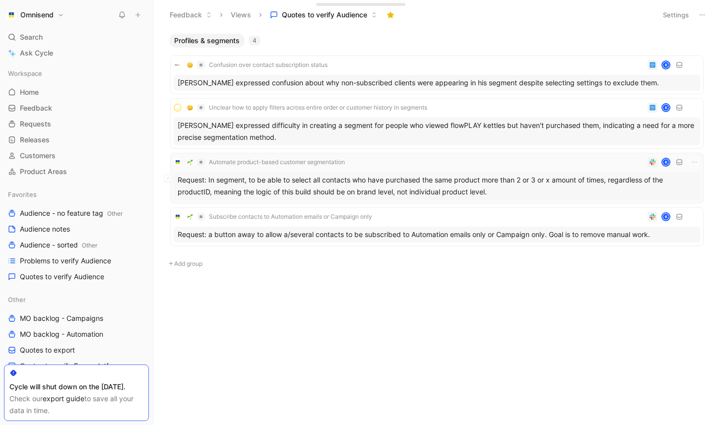
click at [402, 198] on div "Request: In segment, to be able to select all contacts who have purchased the s…" at bounding box center [437, 186] width 527 height 28
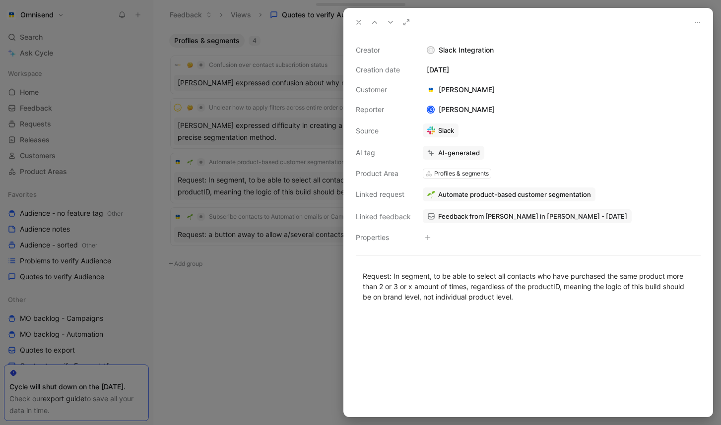
click at [316, 295] on div at bounding box center [360, 212] width 721 height 425
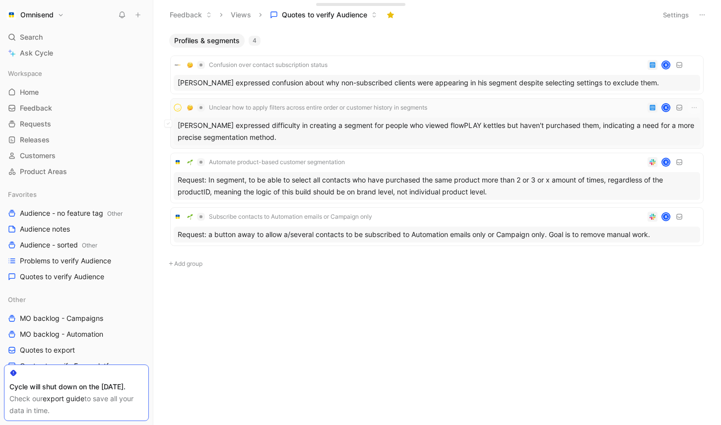
click at [404, 135] on div "Martyna Vybornaite expressed difficulty in creating a segment for people who vi…" at bounding box center [437, 132] width 527 height 28
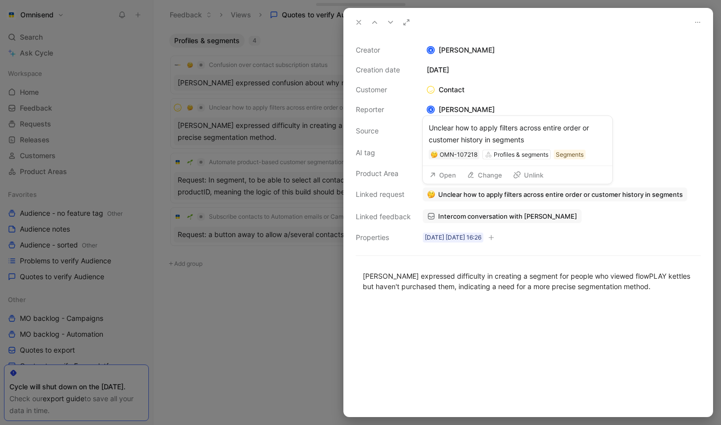
click at [508, 198] on span "Unclear how to apply filters across entire order or customer history in segments" at bounding box center [560, 194] width 245 height 9
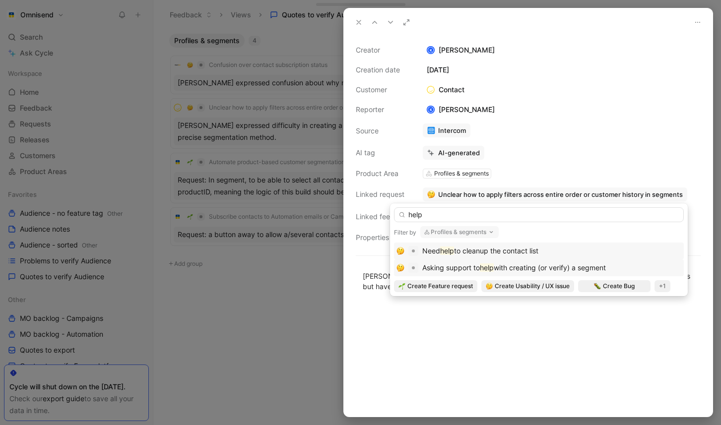
type input "help"
click at [504, 268] on span "with creating (or verify) a segment" at bounding box center [550, 268] width 112 height 8
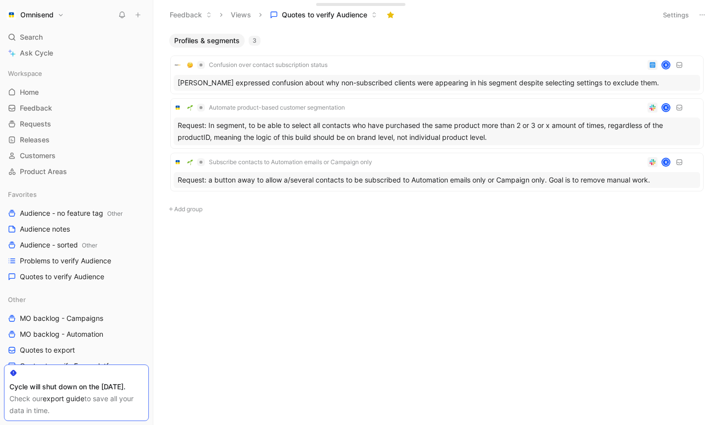
click at [294, 344] on div "Profiles & segments 3 Confusion over contact subscription status K [PERSON_NAME…" at bounding box center [436, 230] width 553 height 392
click at [377, 84] on div "[PERSON_NAME] expressed confusion about why non-subscribed clients were appeari…" at bounding box center [437, 83] width 527 height 16
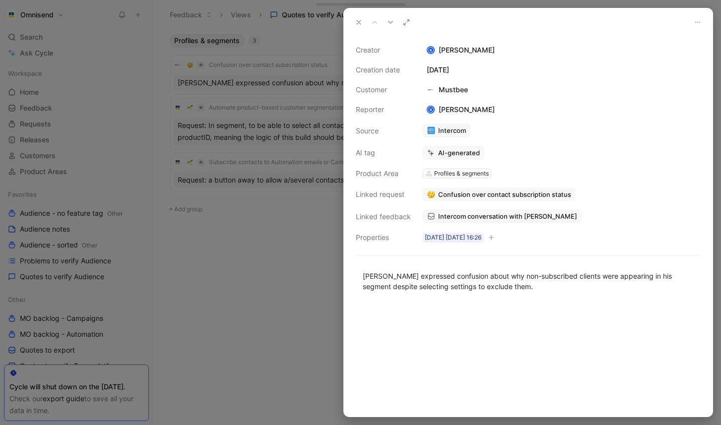
click at [493, 213] on span "Intercom conversation with [PERSON_NAME]" at bounding box center [507, 216] width 139 height 9
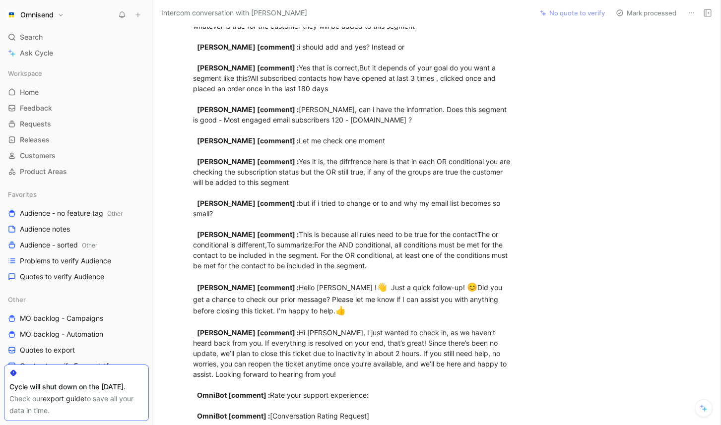
scroll to position [562, 0]
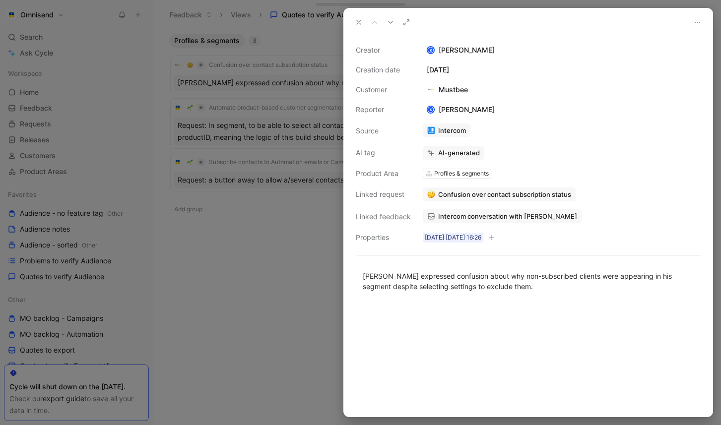
click at [529, 193] on span "Confusion over contact subscription status" at bounding box center [504, 194] width 133 height 9
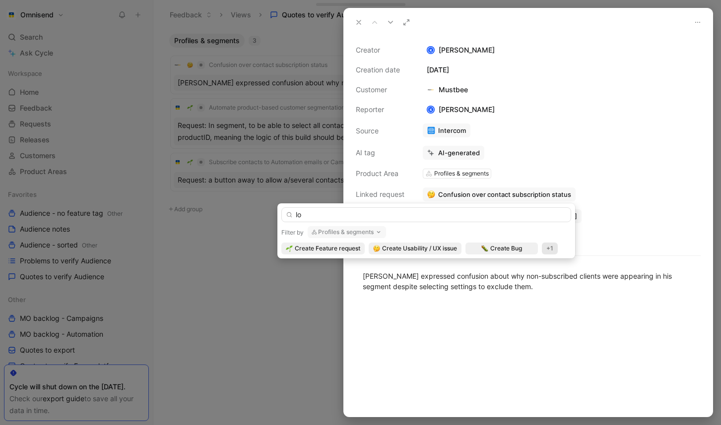
type input "l"
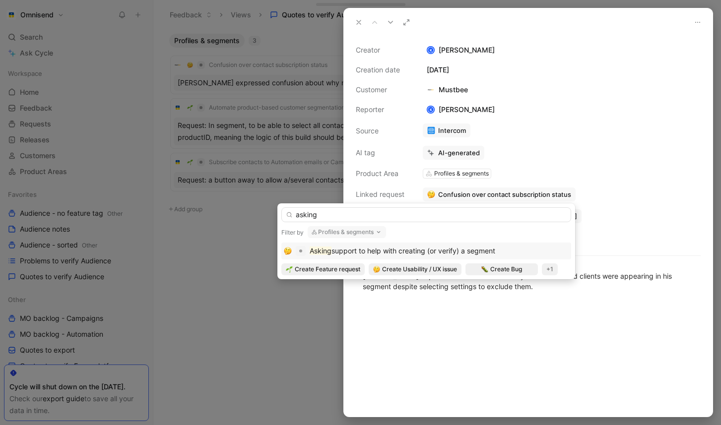
type input "asking"
click at [507, 251] on div "Asking support to help with creating (or verify) a segment" at bounding box center [426, 251] width 285 height 12
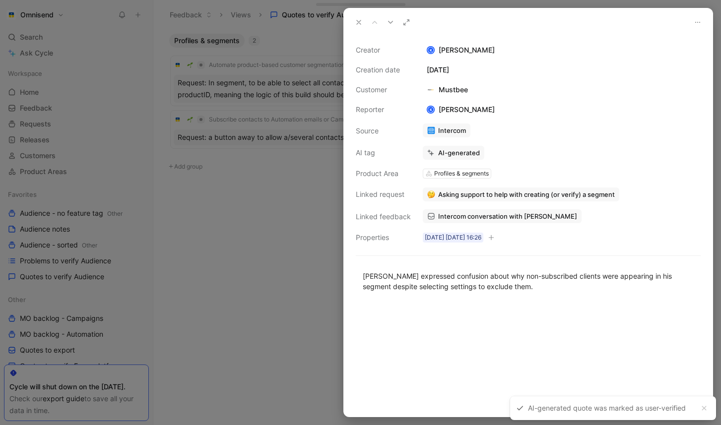
click at [324, 299] on div at bounding box center [360, 212] width 721 height 425
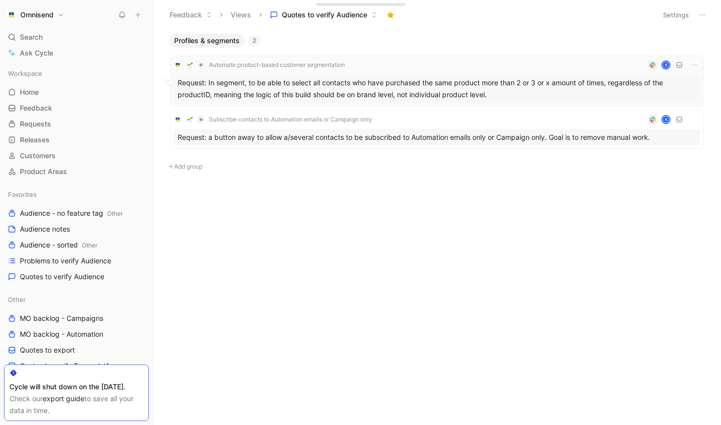
click at [420, 85] on div "Request: In segment, to be able to select all contacts who have purchased the s…" at bounding box center [437, 89] width 527 height 28
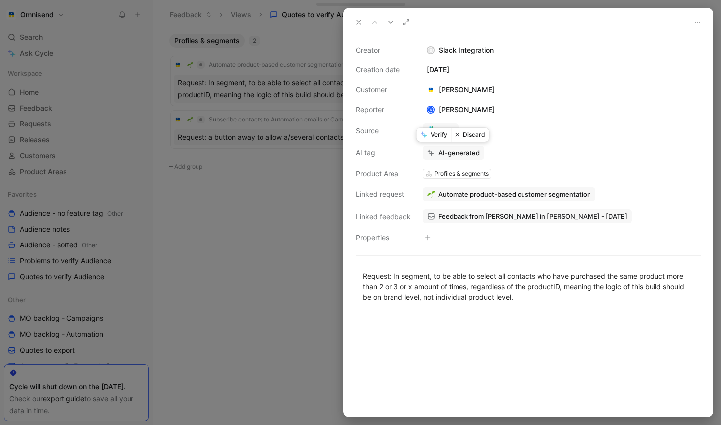
click at [443, 137] on button "Verify" at bounding box center [434, 135] width 34 height 14
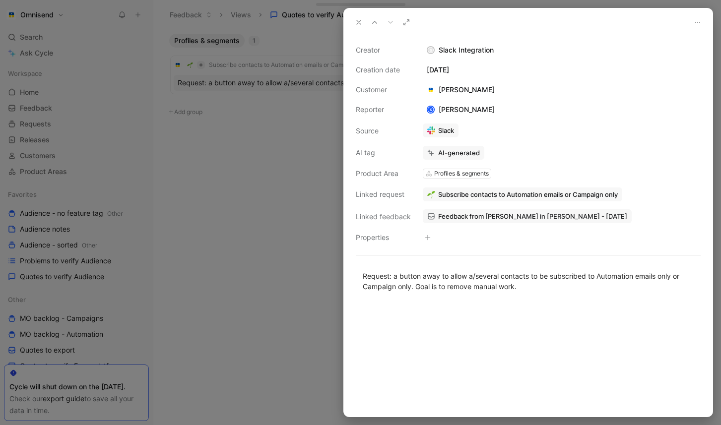
click at [267, 170] on div at bounding box center [360, 212] width 721 height 425
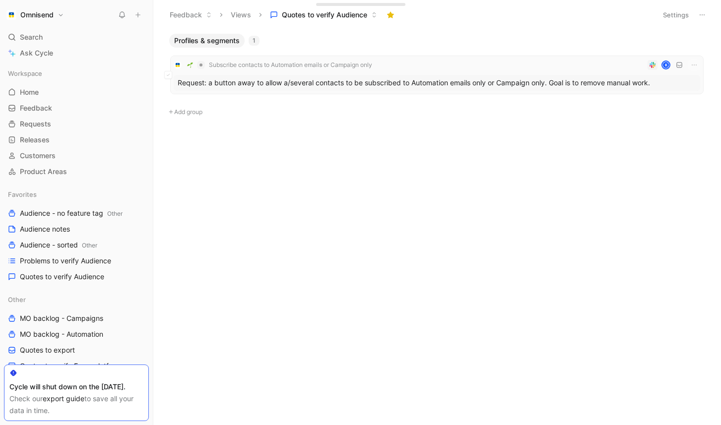
click at [371, 87] on div "Request: a button away to allow a/several contacts to be subscribed to Automati…" at bounding box center [437, 83] width 527 height 16
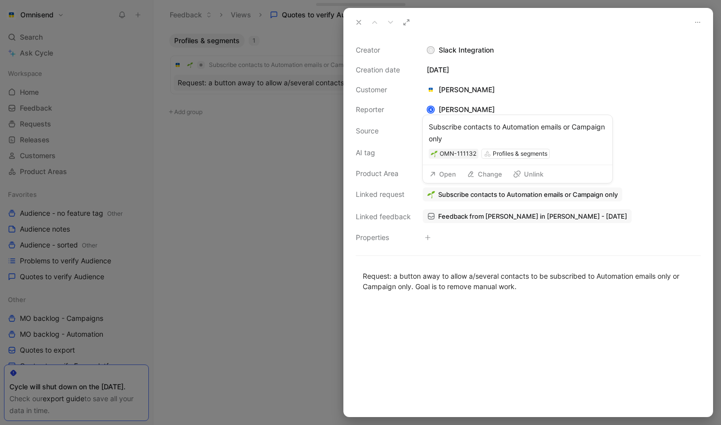
click at [451, 173] on button "Open" at bounding box center [443, 174] width 36 height 14
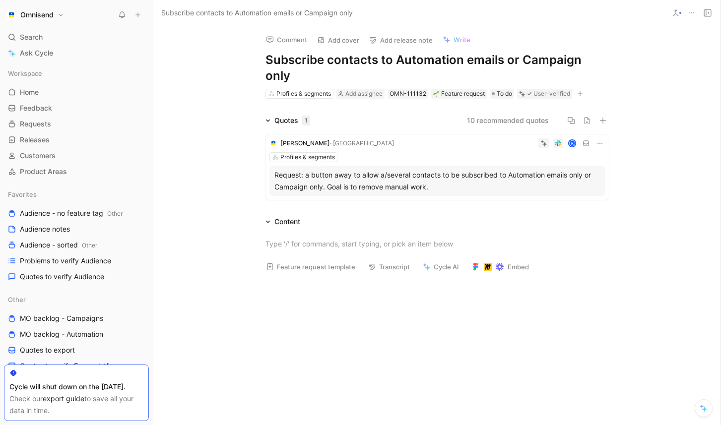
click at [444, 169] on div "Request: a button away to allow a/several contacts to be subscribed to Automati…" at bounding box center [437, 181] width 326 height 24
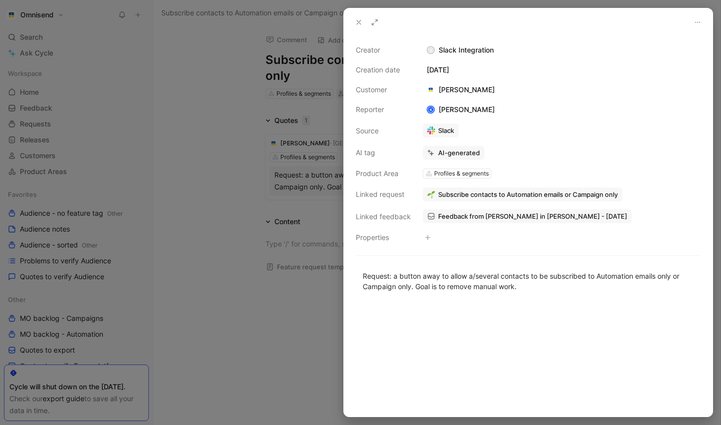
click at [468, 192] on span "Subscribe contacts to Automation emails or Campaign only" at bounding box center [528, 194] width 180 height 9
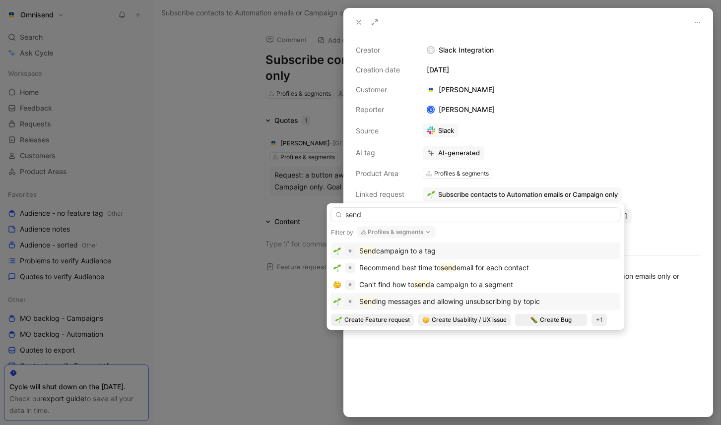
type input "send"
click at [425, 301] on span "ing messages and allowing unsubscribing by topic" at bounding box center [458, 301] width 164 height 8
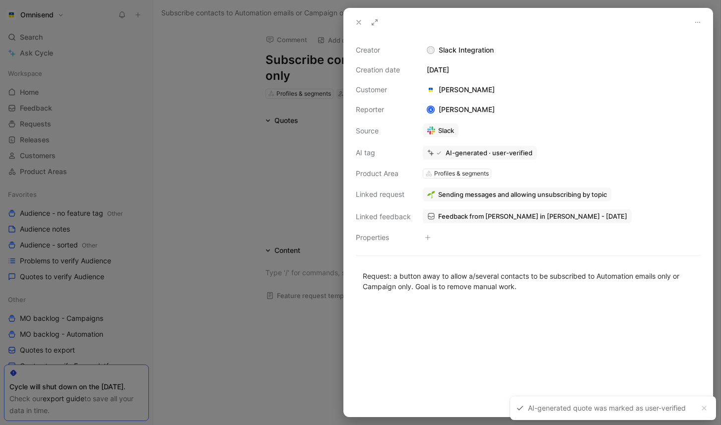
click at [314, 165] on div at bounding box center [360, 212] width 721 height 425
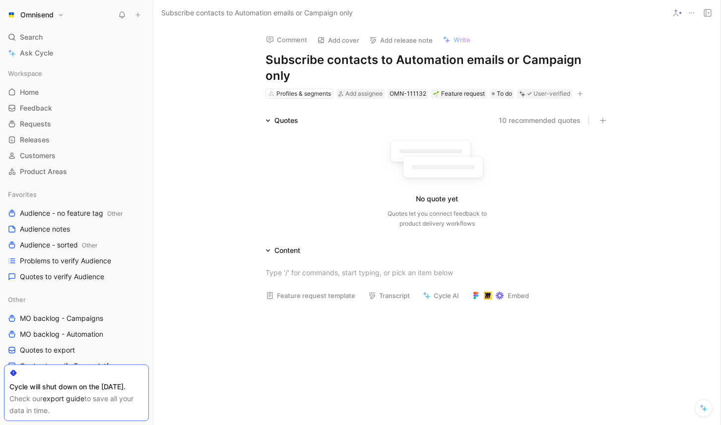
click at [691, 13] on icon at bounding box center [692, 13] width 8 height 8
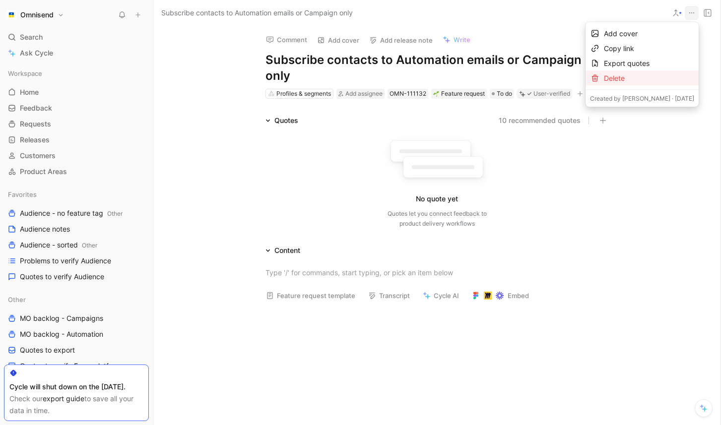
click at [628, 77] on div "Delete" at bounding box center [649, 78] width 90 height 12
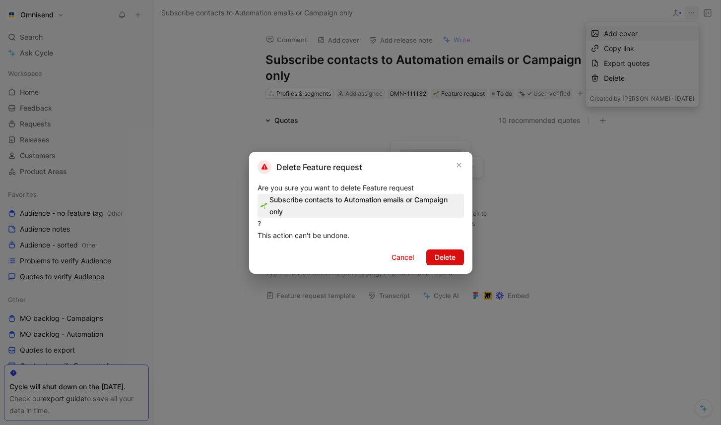
click at [457, 254] on button "Delete" at bounding box center [445, 258] width 38 height 16
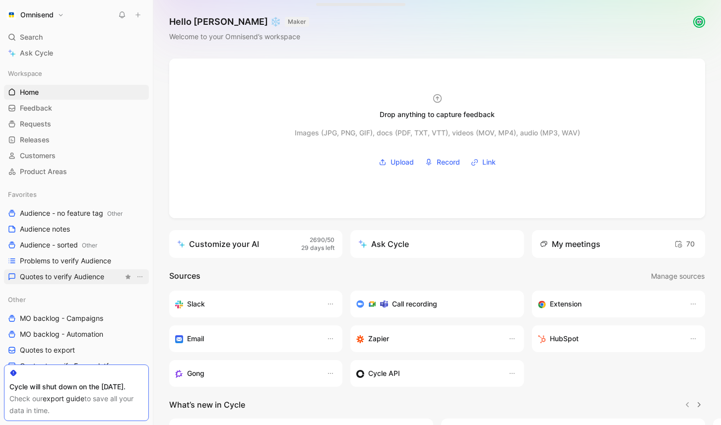
click at [83, 276] on span "Quotes to verify Audience" at bounding box center [62, 277] width 84 height 10
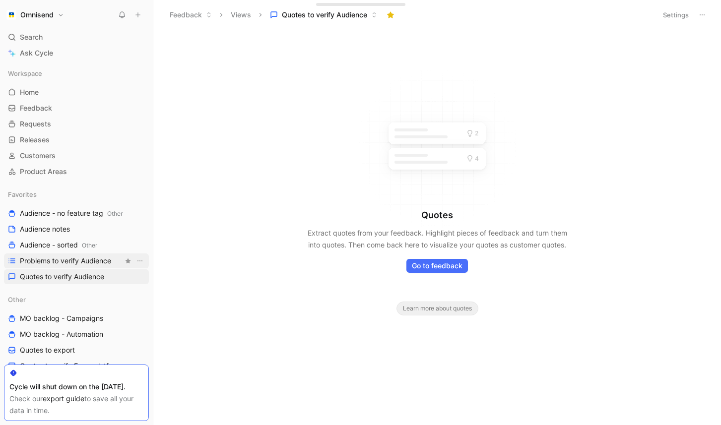
click at [96, 260] on span "Problems to verify Audience" at bounding box center [65, 261] width 91 height 10
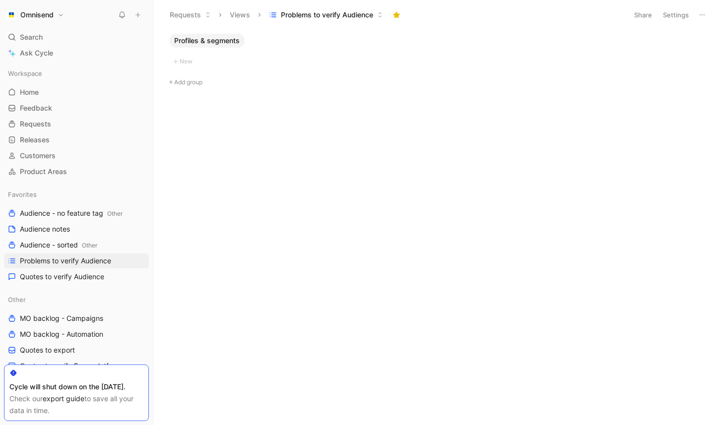
click at [245, 206] on div "Profiles & segments New Add group" at bounding box center [436, 230] width 553 height 392
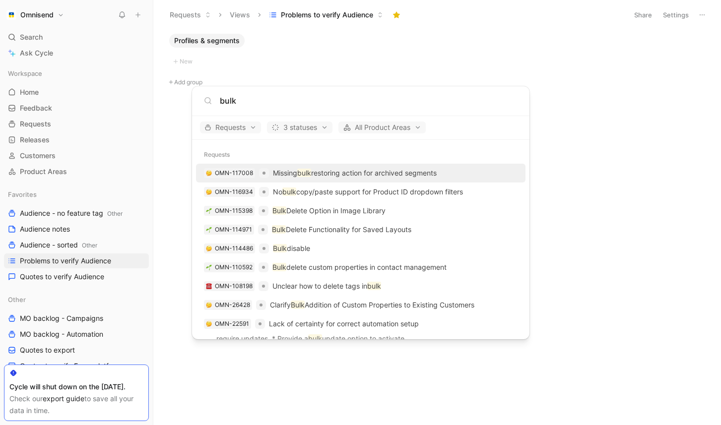
type input "bulk"
click at [325, 176] on p "Missing bulk restoring action for archived segments" at bounding box center [355, 173] width 164 height 12
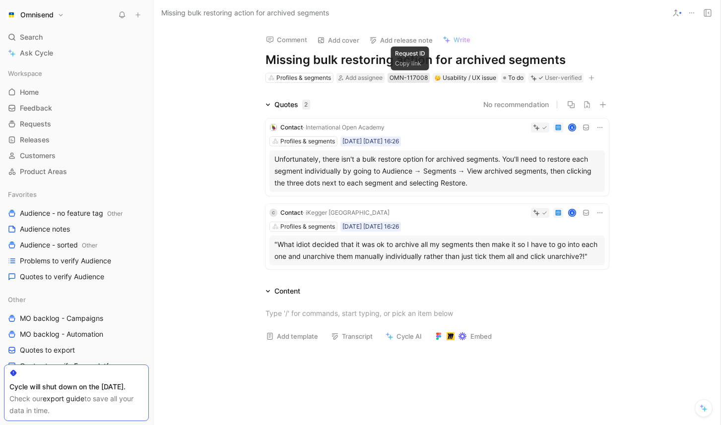
click at [415, 79] on div "OMN-117008" at bounding box center [409, 78] width 38 height 10
